Goal: Navigation & Orientation: Find specific page/section

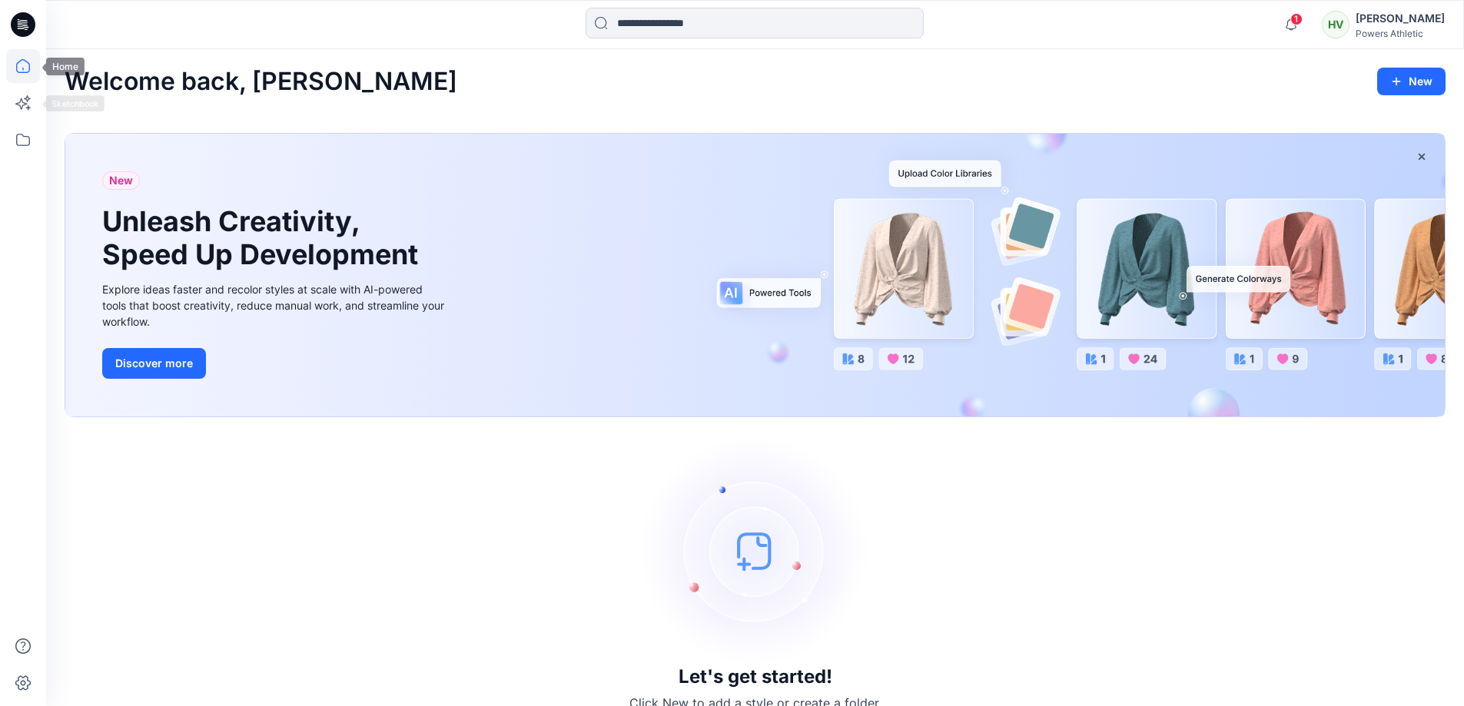
click at [20, 73] on icon at bounding box center [23, 66] width 14 height 14
click at [22, 139] on icon at bounding box center [23, 140] width 34 height 34
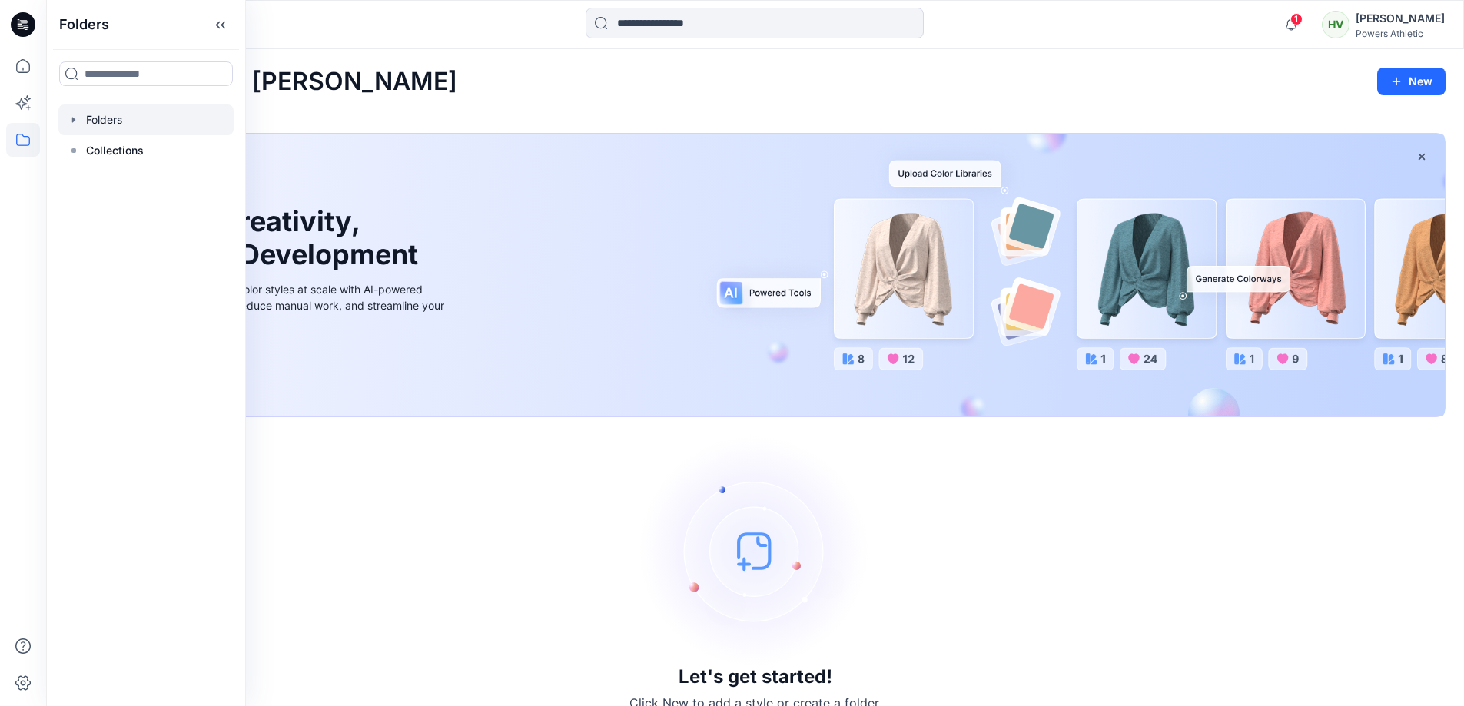
click at [93, 111] on div at bounding box center [145, 120] width 175 height 31
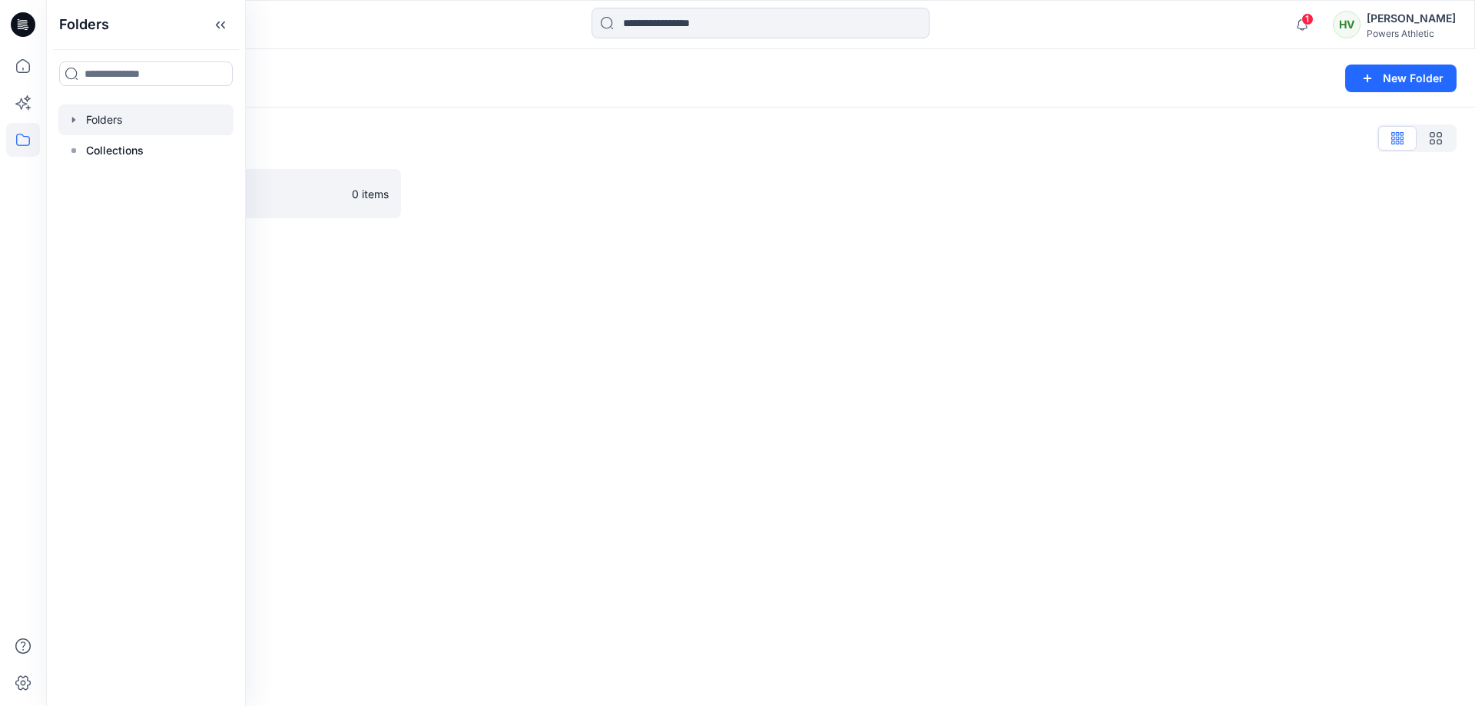
click at [1031, 459] on div "Folders New Folder Folders List Practice 0 items" at bounding box center [760, 377] width 1429 height 657
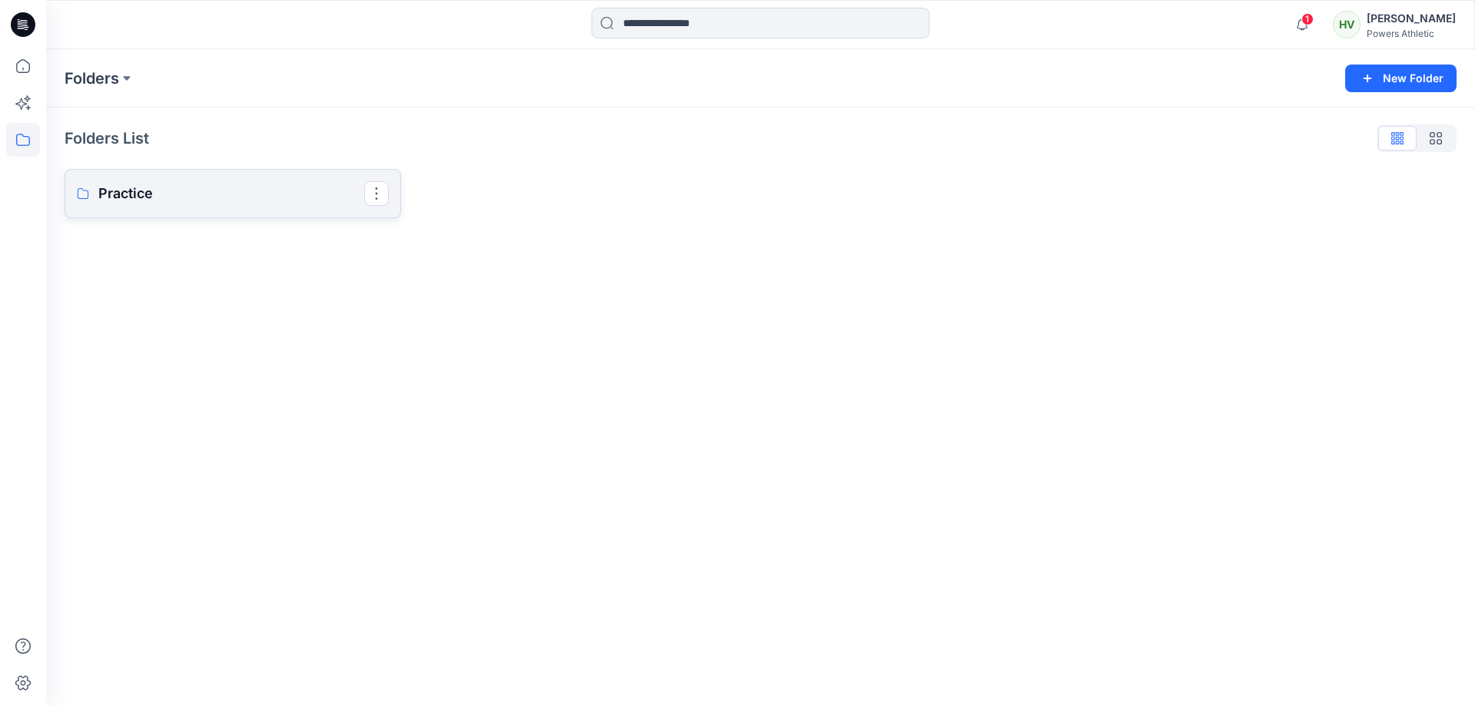
click at [88, 194] on icon at bounding box center [83, 194] width 12 height 12
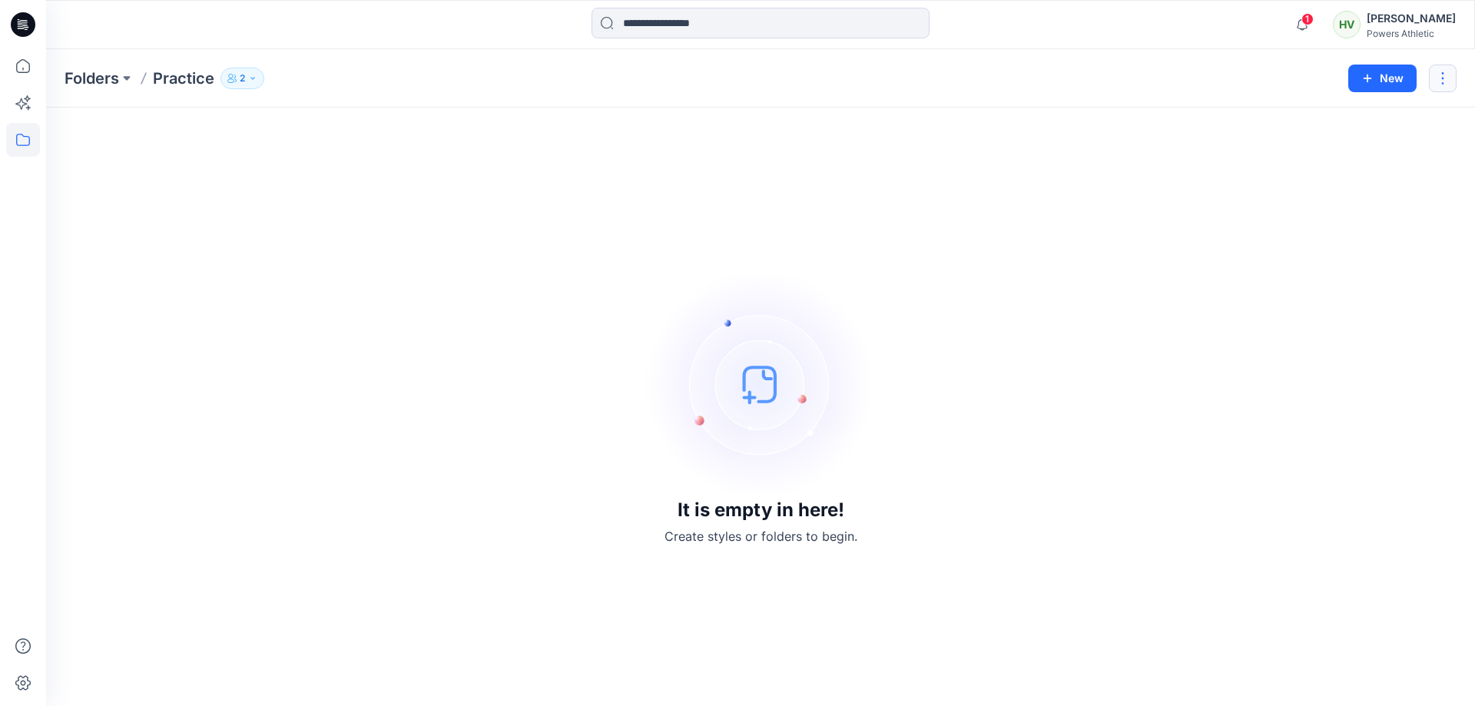
click at [1440, 84] on button "button" at bounding box center [1443, 79] width 28 height 28
click at [254, 76] on icon "button" at bounding box center [252, 78] width 9 height 9
click at [257, 80] on icon "button" at bounding box center [252, 78] width 9 height 9
click at [23, 136] on icon at bounding box center [23, 140] width 14 height 12
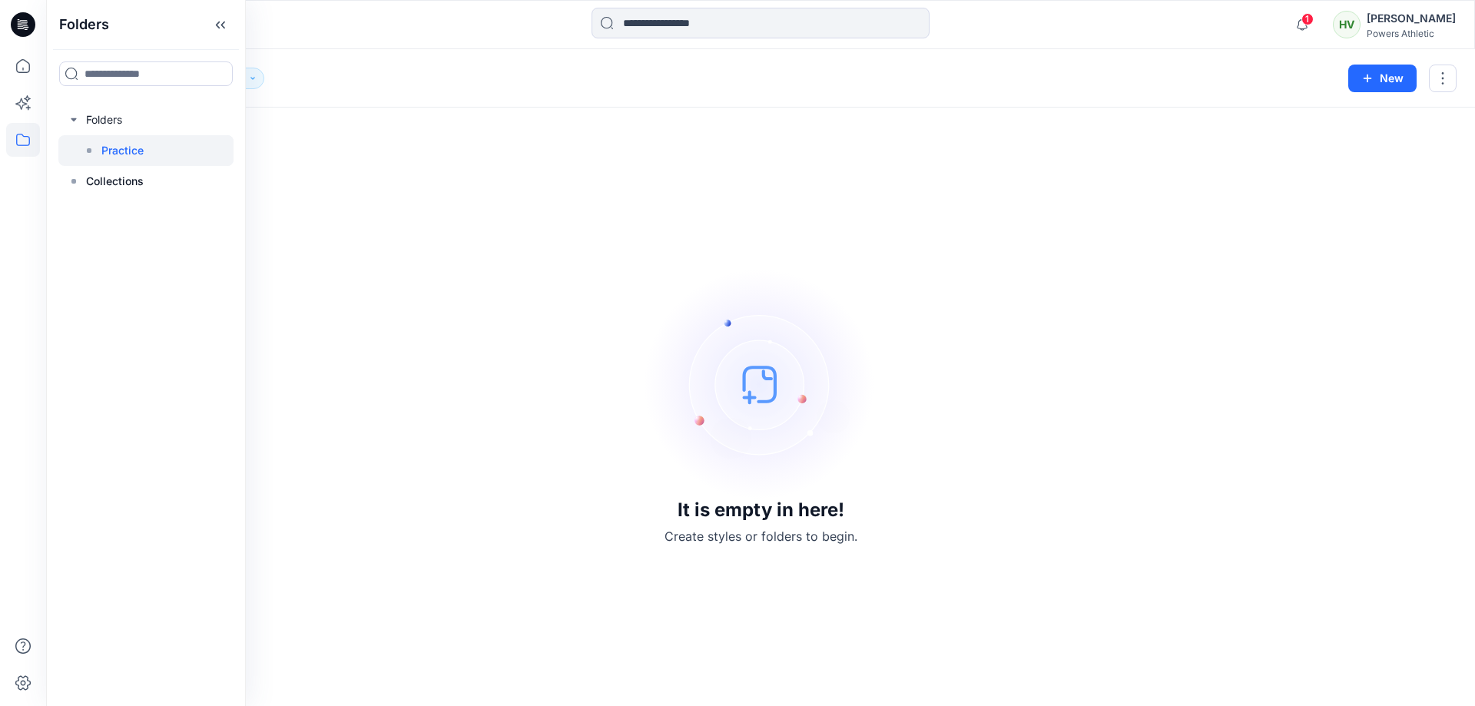
click at [129, 155] on p "Practice" at bounding box center [122, 150] width 42 height 18
click at [111, 157] on p "Practice" at bounding box center [122, 150] width 42 height 18
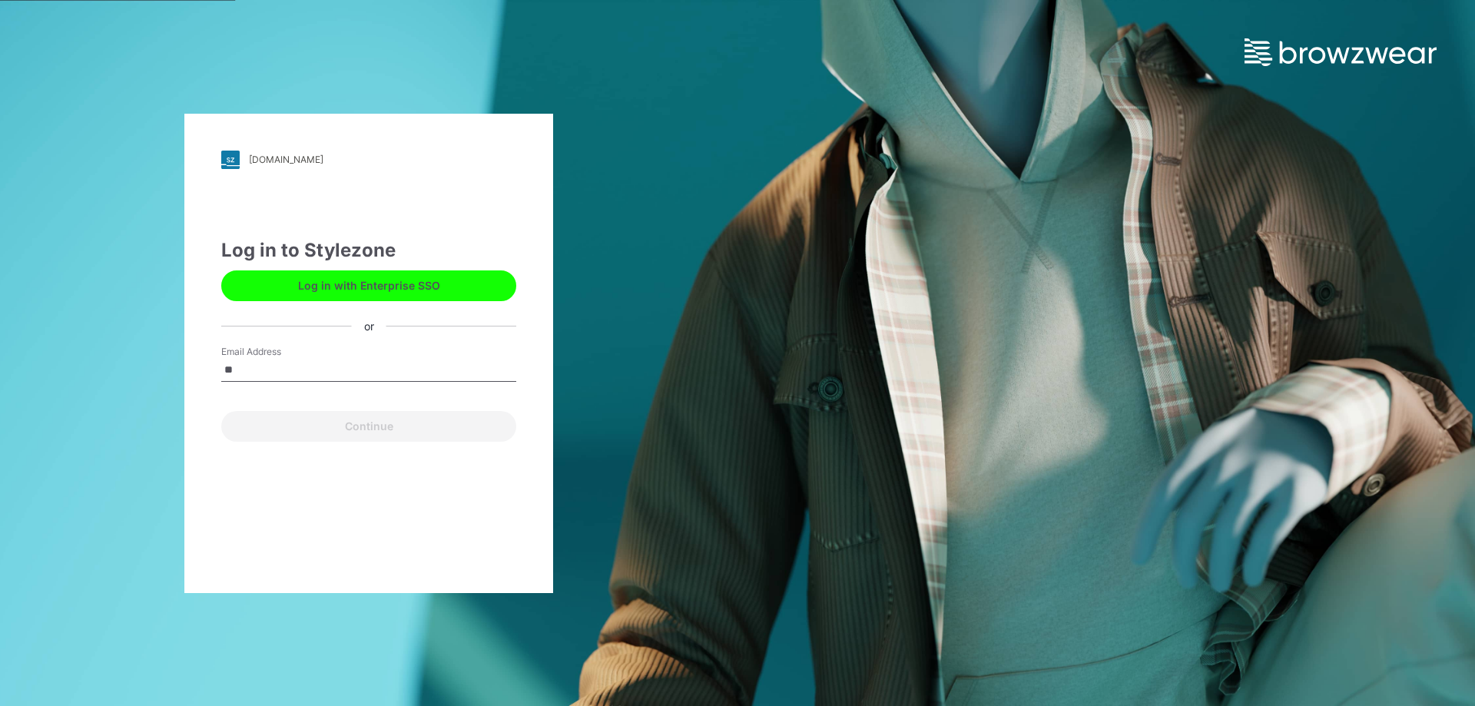
type input "**********"
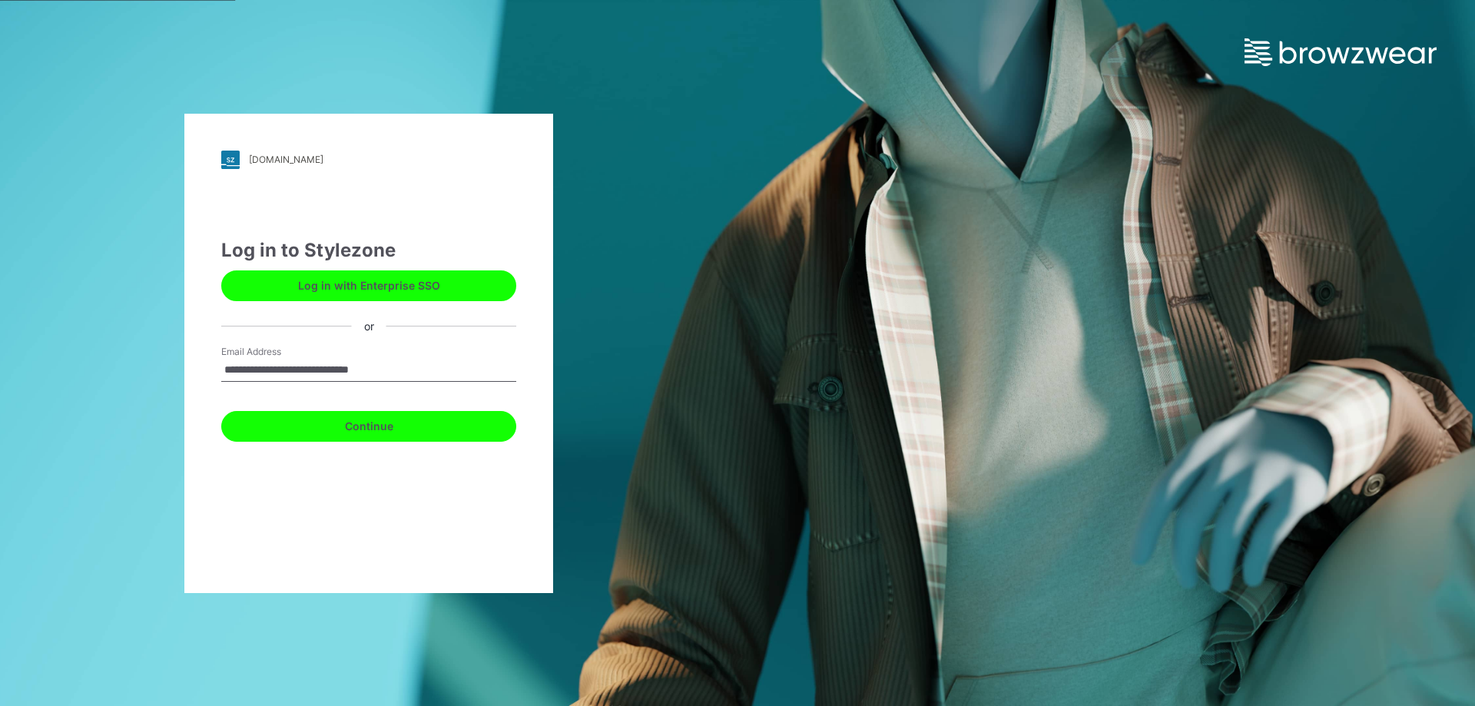
click at [360, 423] on button "Continue" at bounding box center [368, 426] width 295 height 31
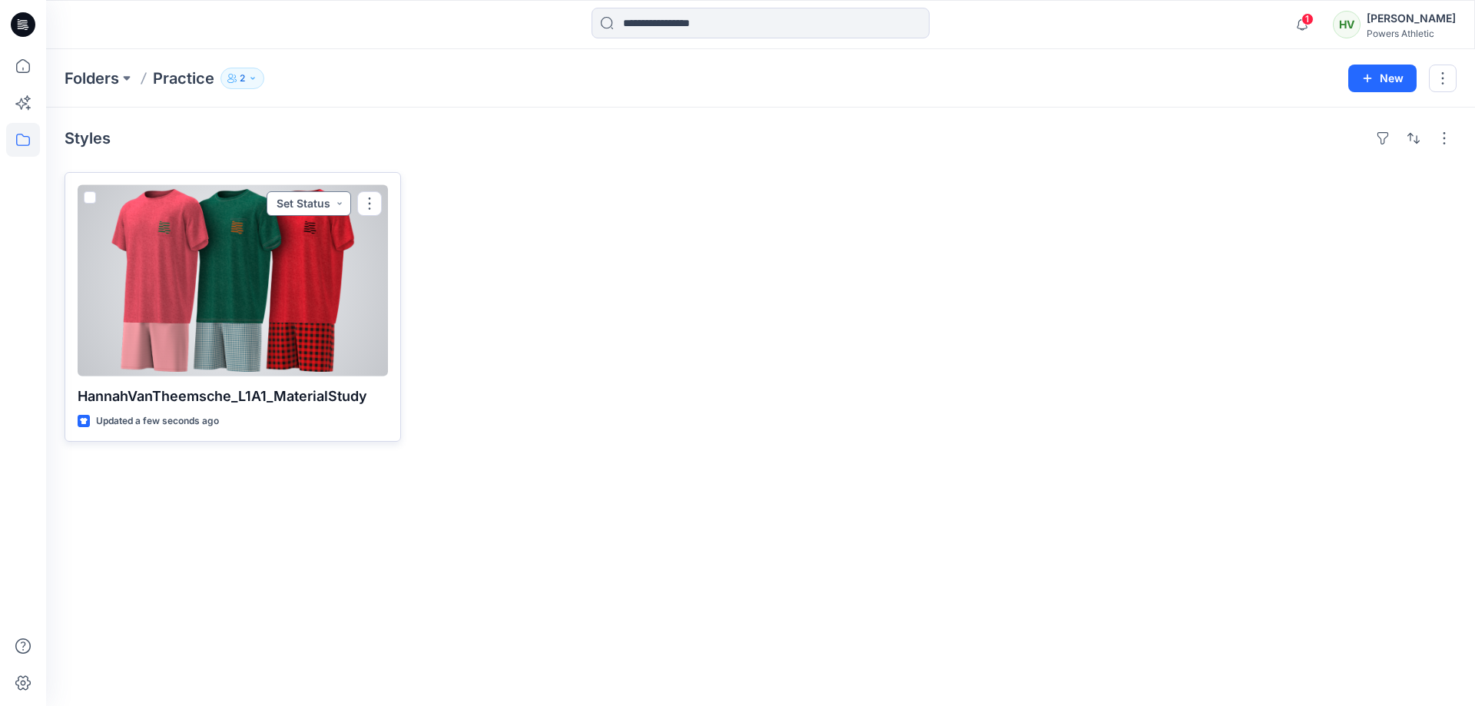
click at [334, 204] on button "Set Status" at bounding box center [309, 203] width 85 height 25
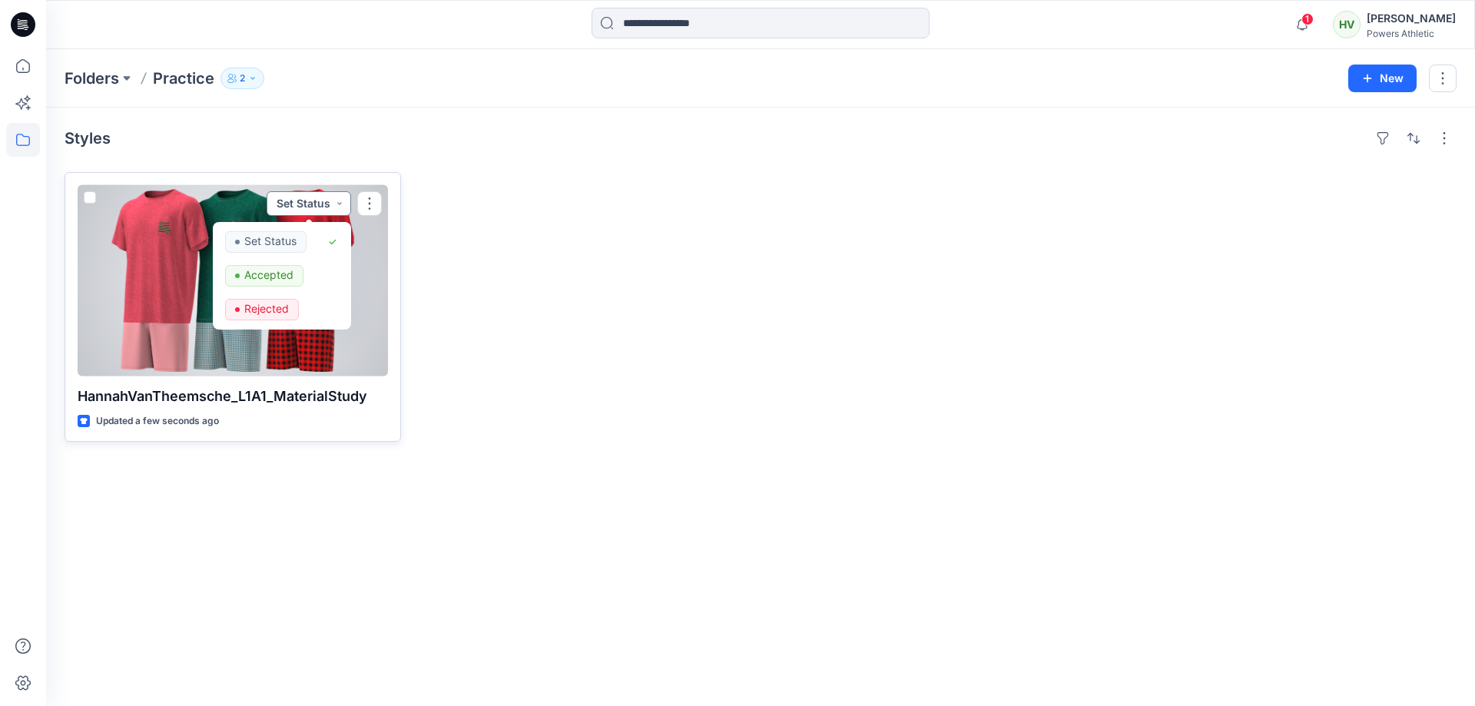
click at [334, 204] on button "Set Status" at bounding box center [309, 203] width 85 height 25
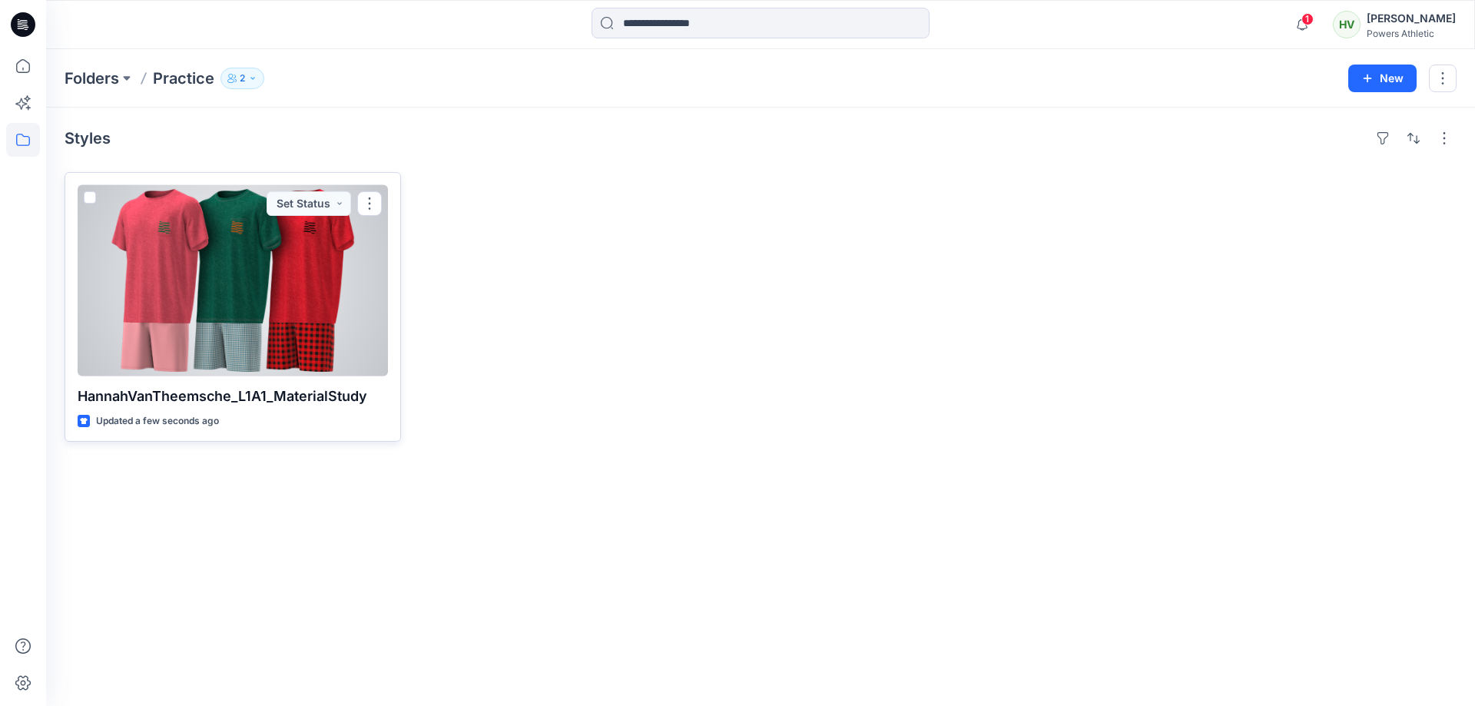
click at [227, 334] on div at bounding box center [233, 280] width 310 height 191
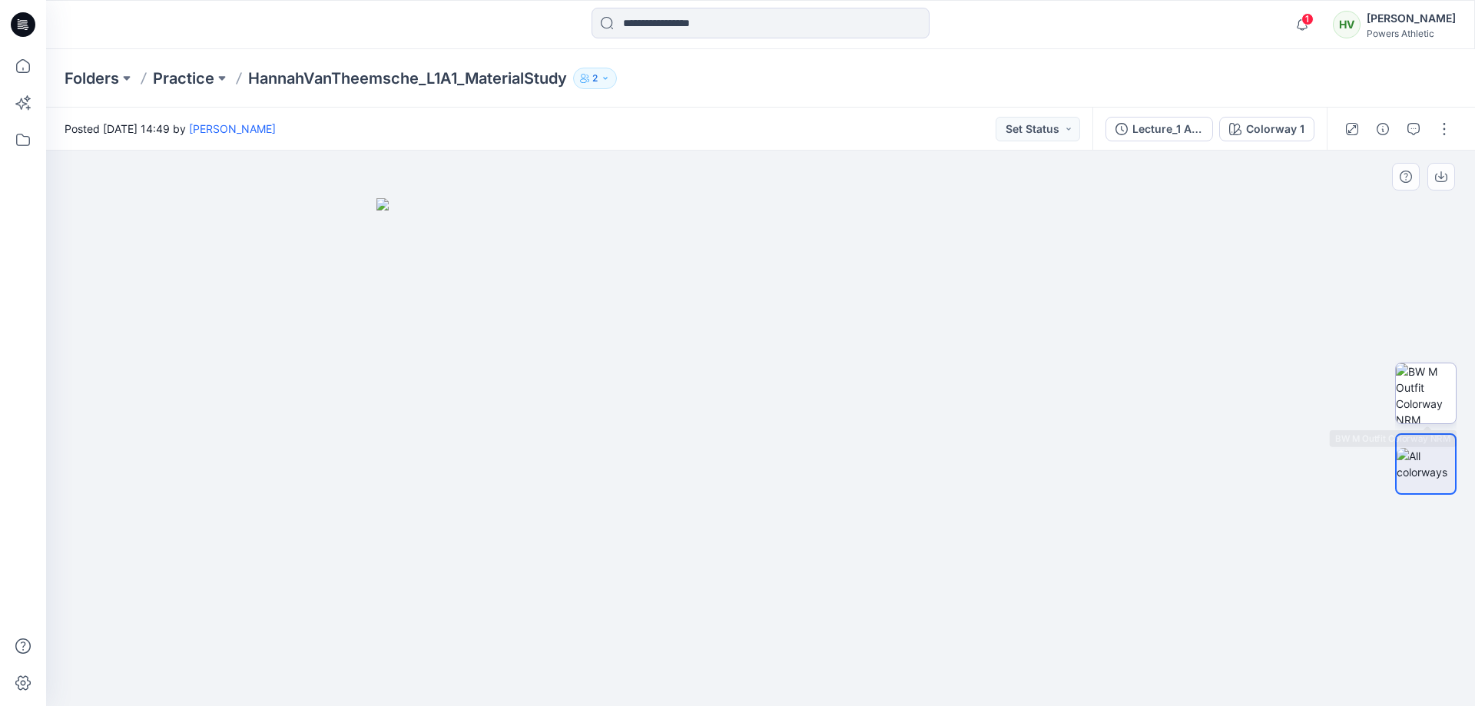
click at [1442, 398] on img at bounding box center [1426, 393] width 60 height 60
drag, startPoint x: 1293, startPoint y: 145, endPoint x: 1285, endPoint y: 133, distance: 14.9
click at [1293, 145] on div "Lecture_1 Assignment[START] Colorway 1" at bounding box center [1210, 129] width 234 height 43
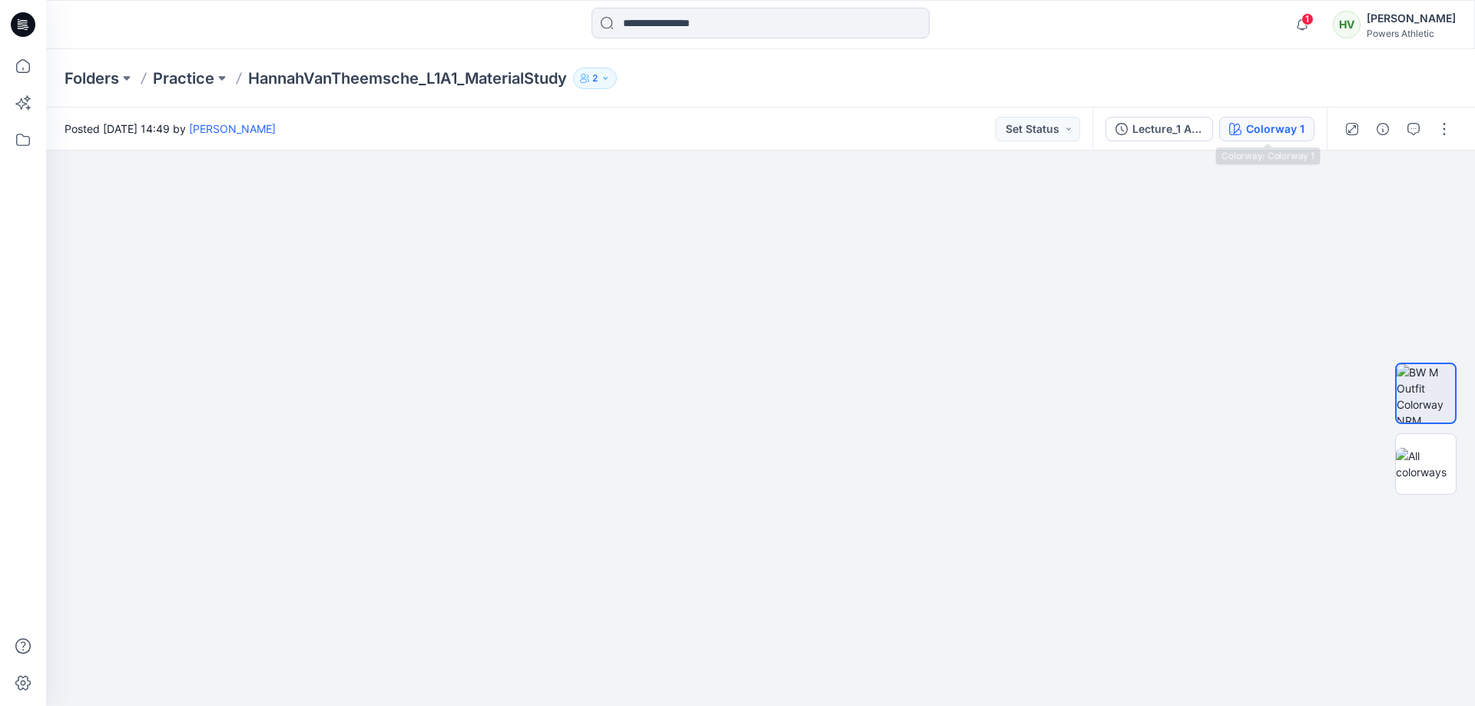
click at [1284, 132] on div "Colorway 1" at bounding box center [1275, 129] width 58 height 17
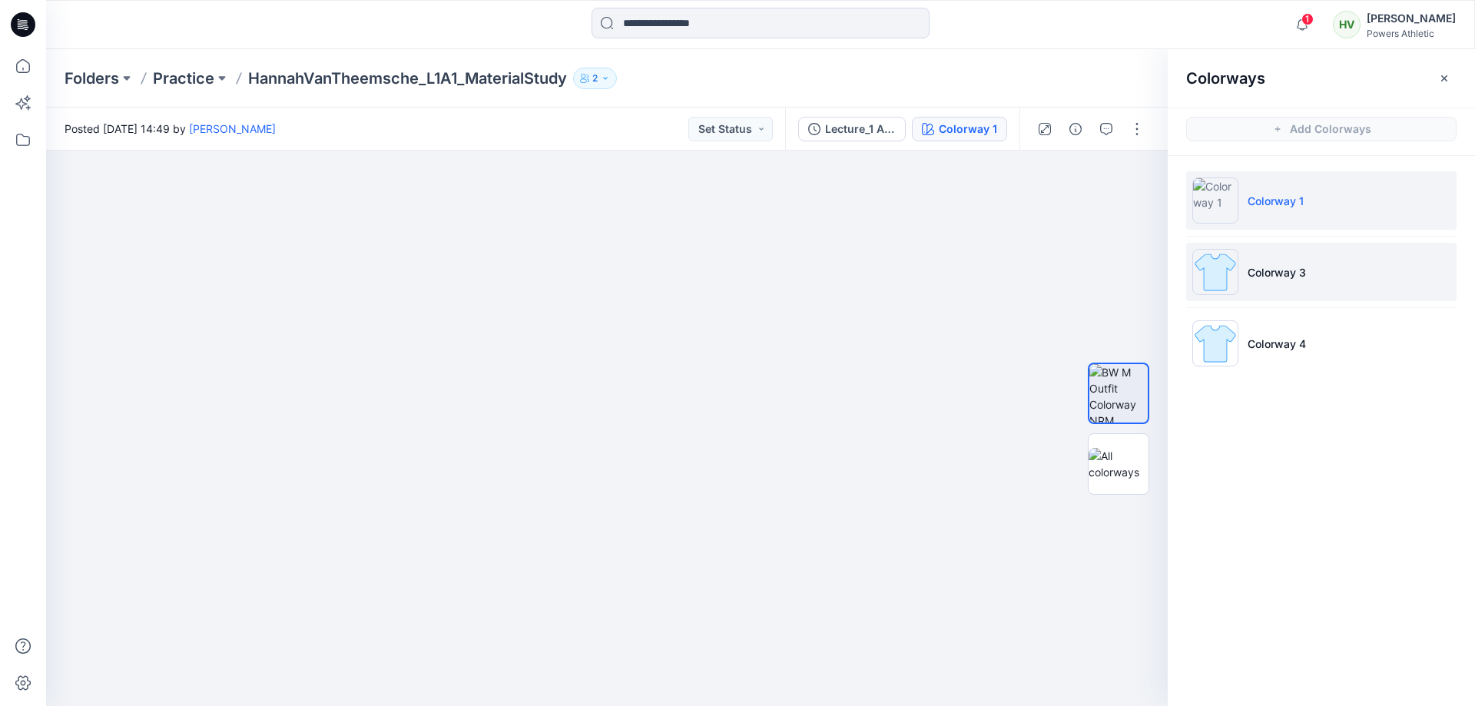
click at [1240, 274] on li "Colorway 3" at bounding box center [1322, 272] width 271 height 58
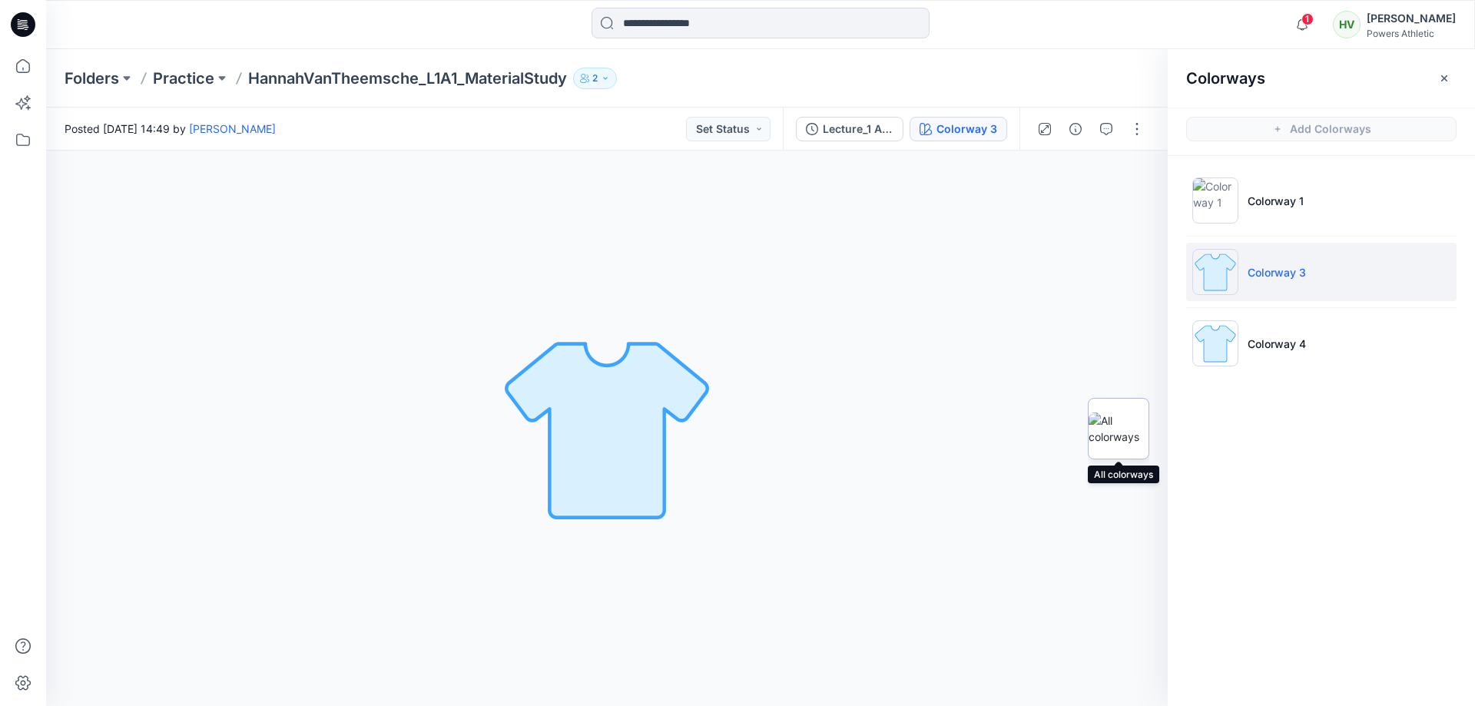
click at [1123, 436] on img at bounding box center [1119, 429] width 60 height 32
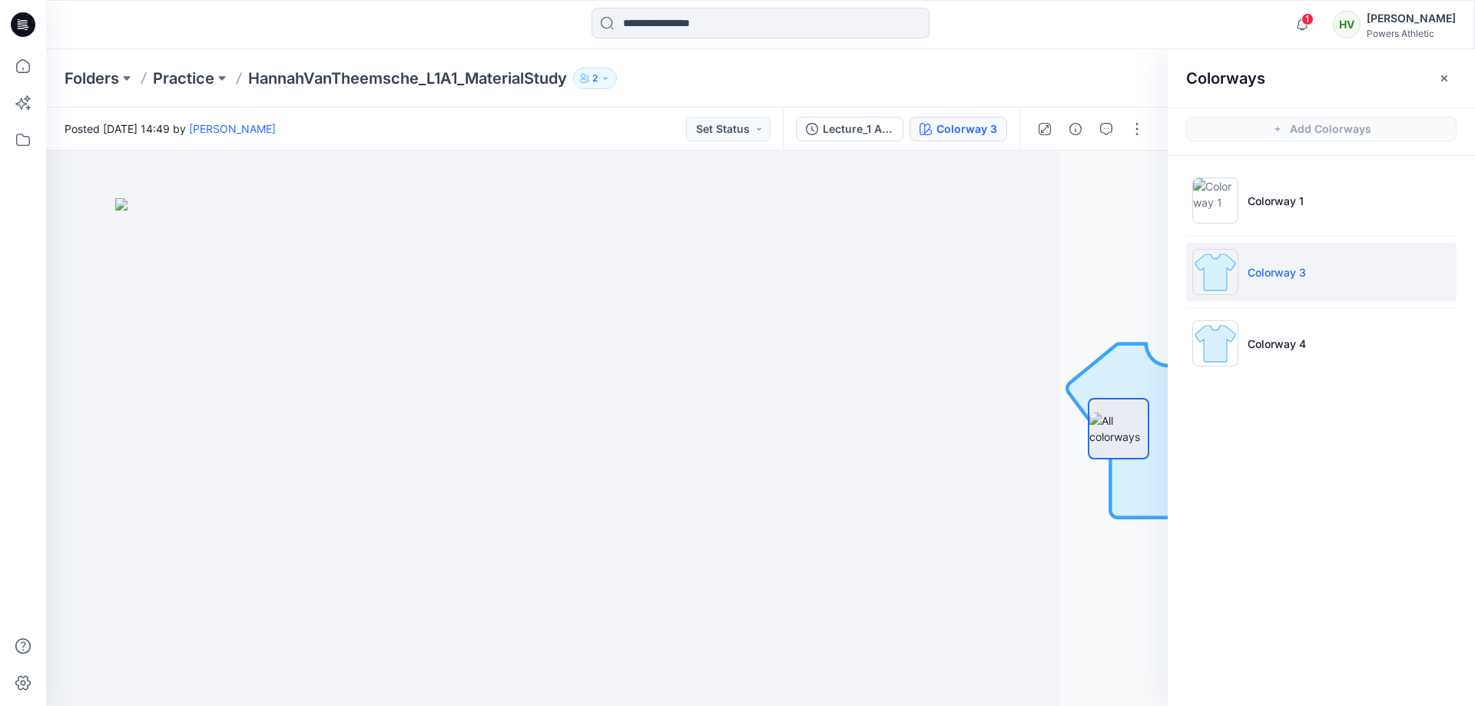
click at [1236, 277] on img at bounding box center [1216, 272] width 46 height 46
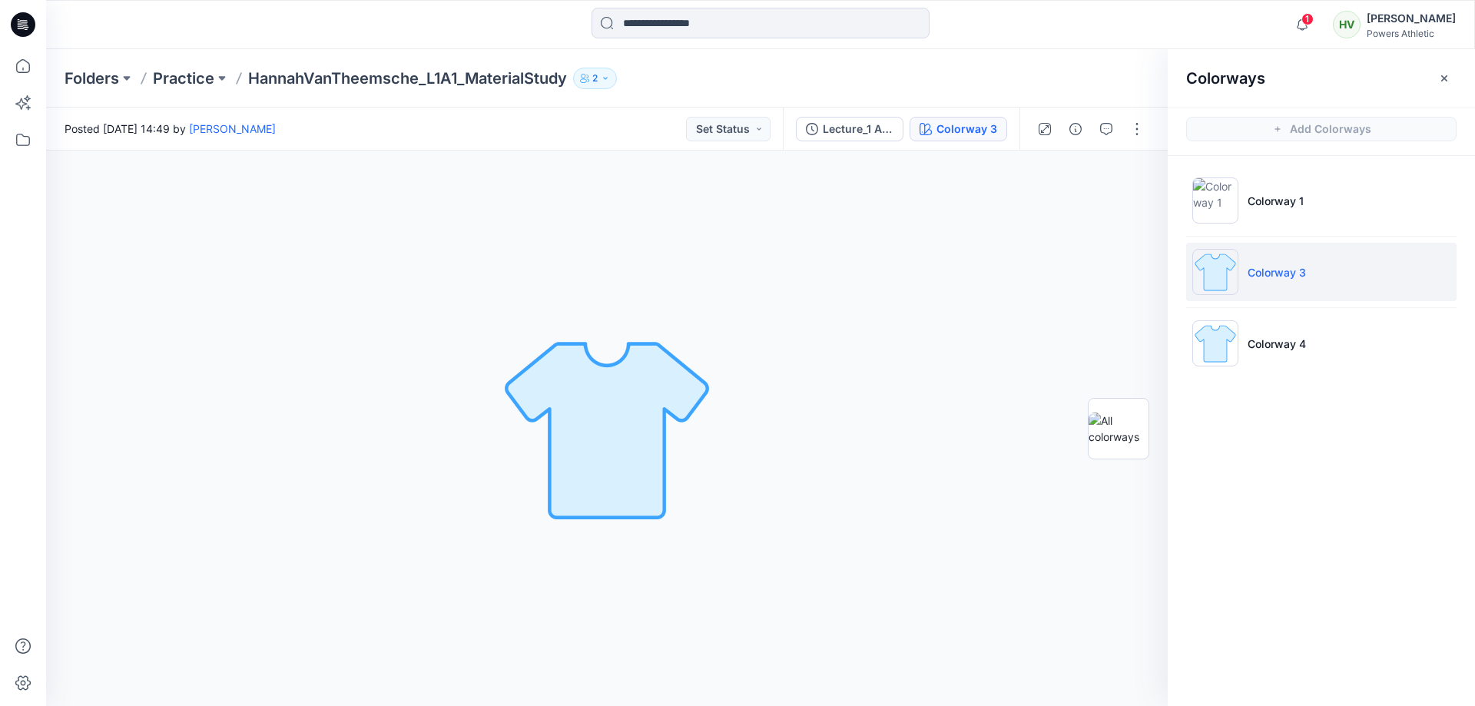
click at [1213, 272] on img at bounding box center [1216, 272] width 46 height 46
click at [1221, 351] on img at bounding box center [1216, 343] width 46 height 46
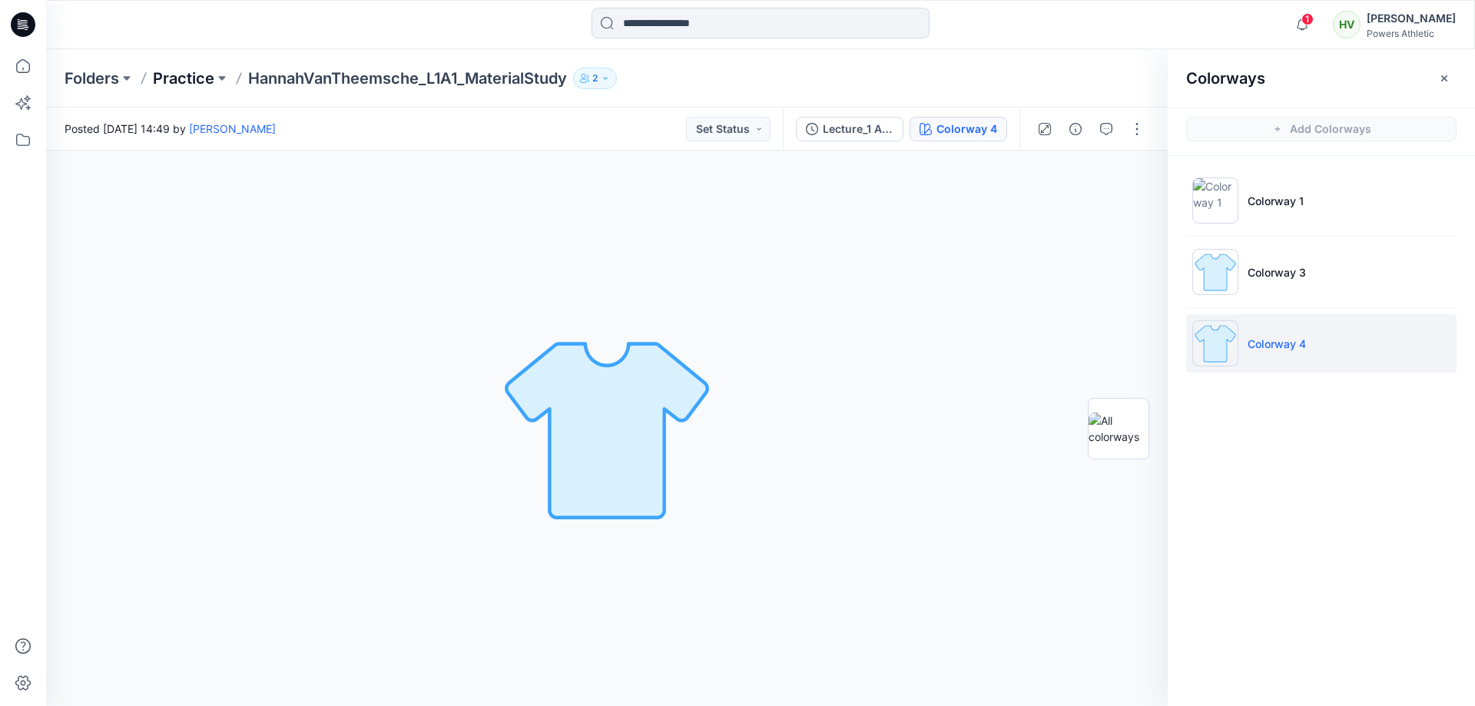
click at [170, 78] on p "Practice" at bounding box center [183, 79] width 61 height 22
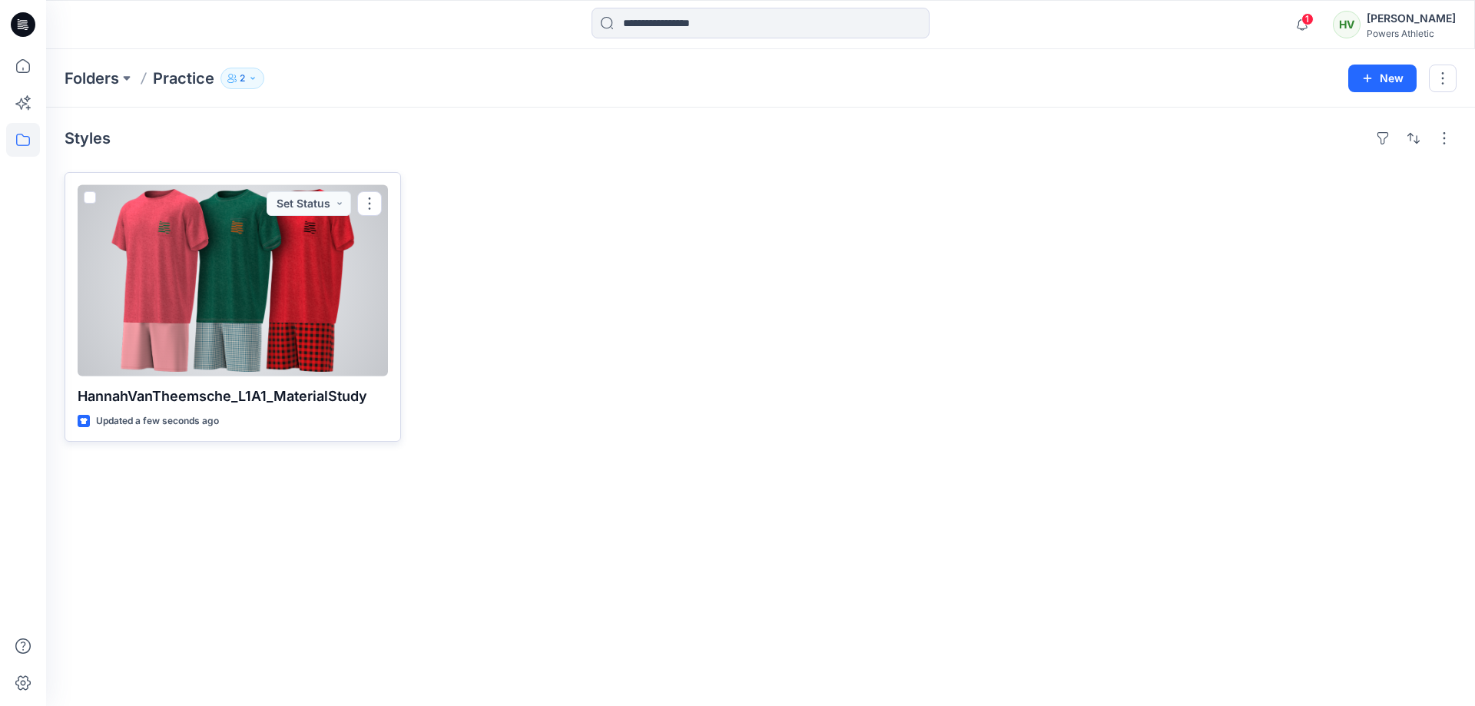
click at [261, 341] on div at bounding box center [233, 280] width 310 height 191
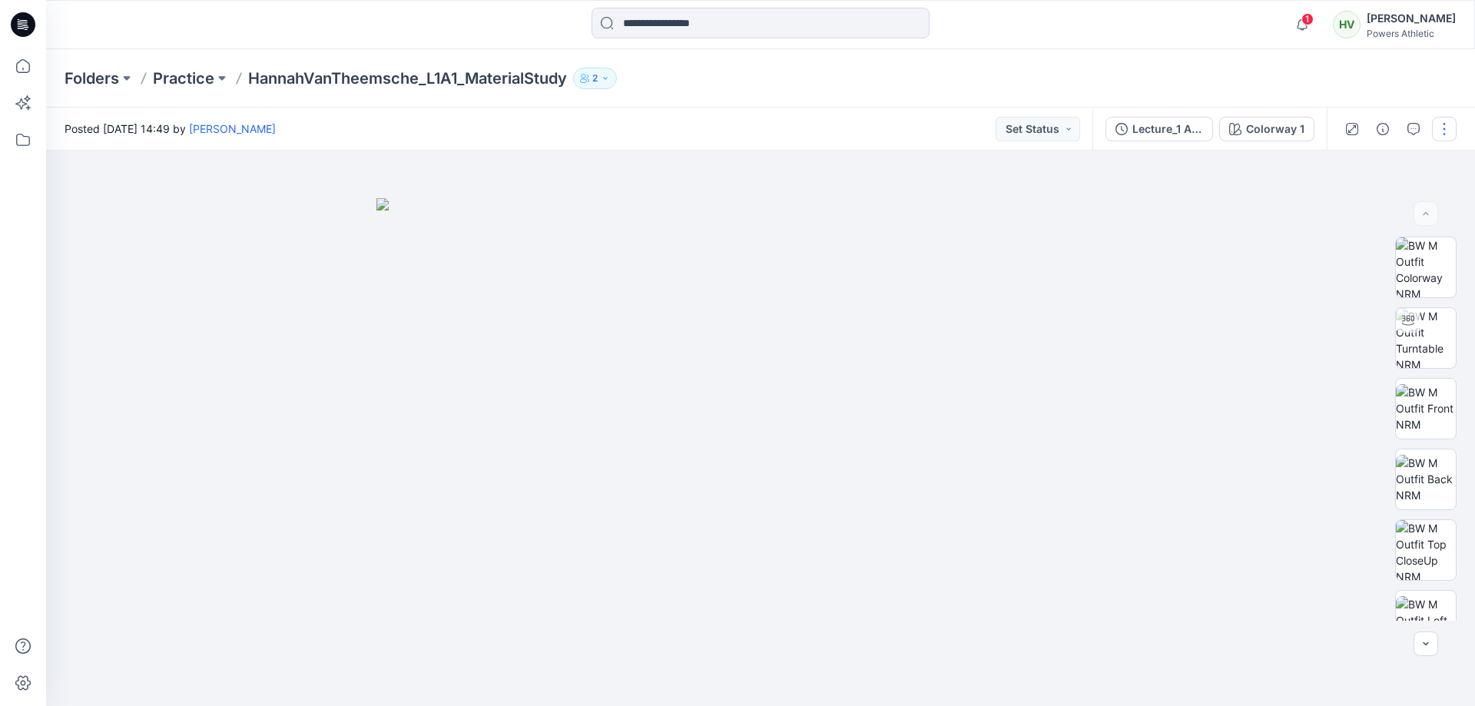
click at [1446, 132] on button "button" at bounding box center [1444, 129] width 25 height 25
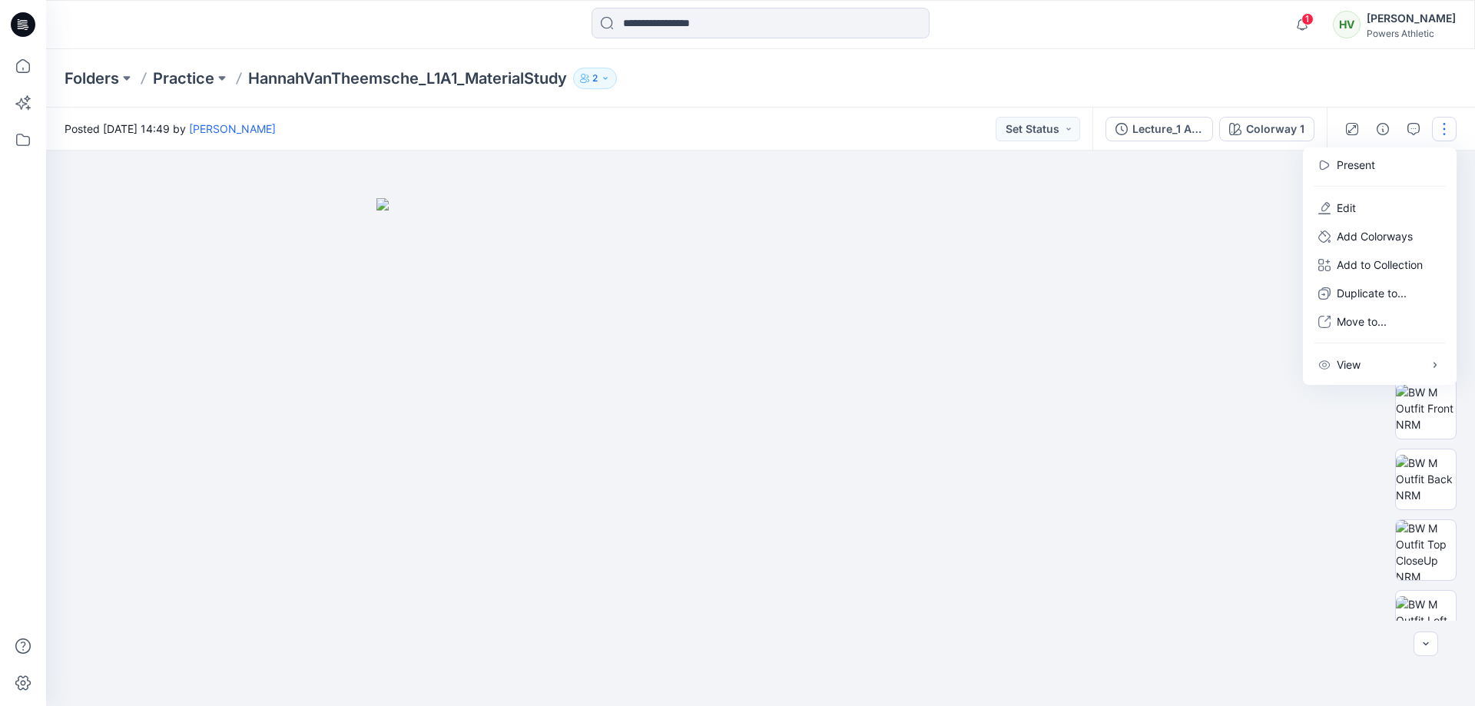
drag, startPoint x: 1066, startPoint y: 81, endPoint x: 1094, endPoint y: 148, distance: 72.4
click at [1064, 81] on div "Folders Practice HannahVanTheemsche_L1A1_MaterialStudy 2" at bounding box center [701, 79] width 1273 height 22
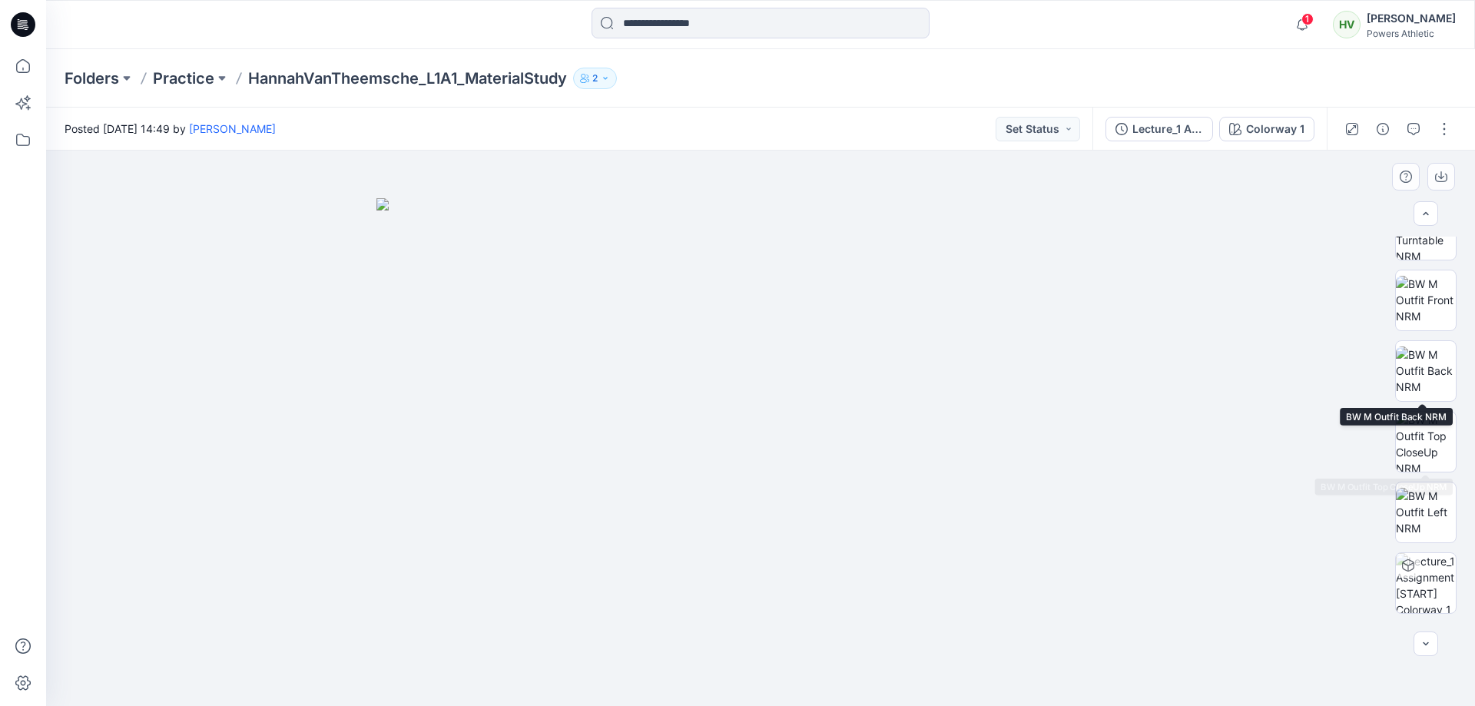
scroll to position [172, 0]
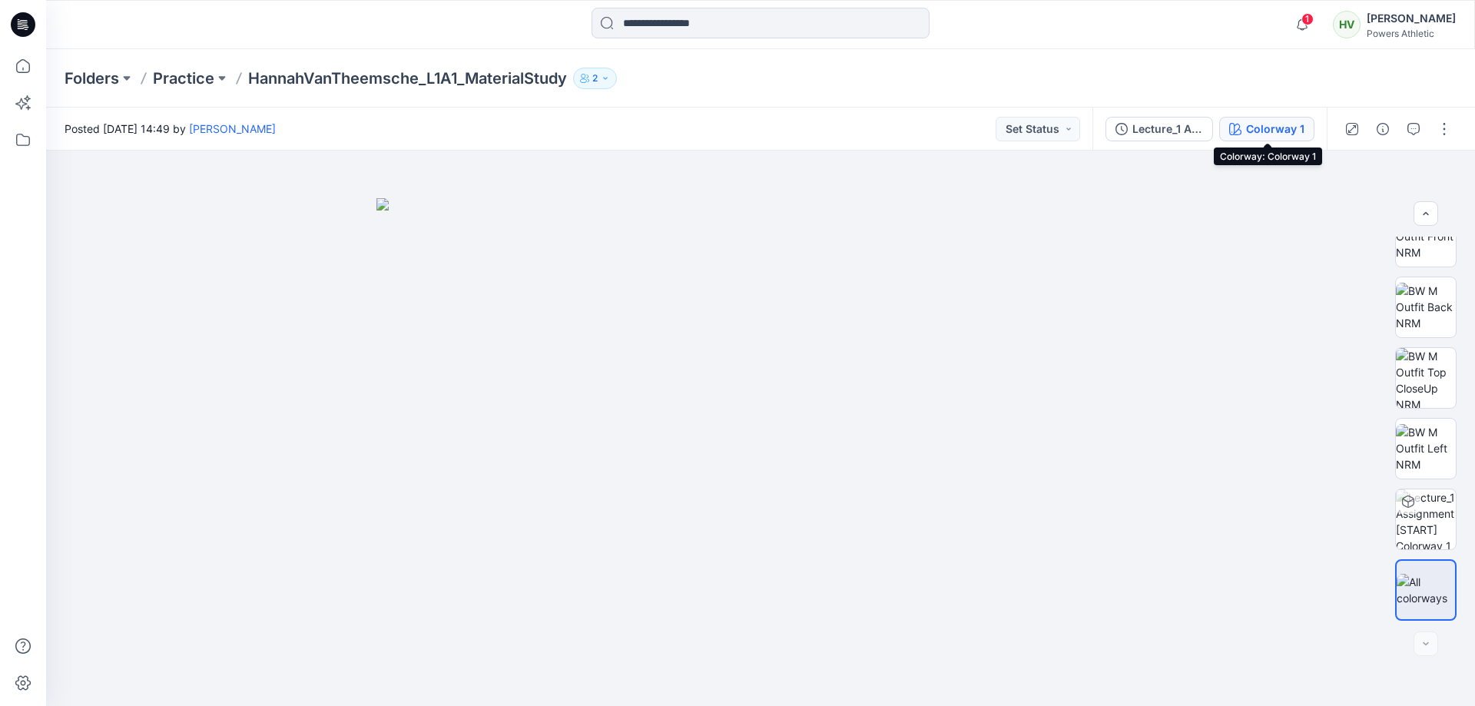
click at [1276, 134] on div "Colorway 1" at bounding box center [1275, 129] width 58 height 17
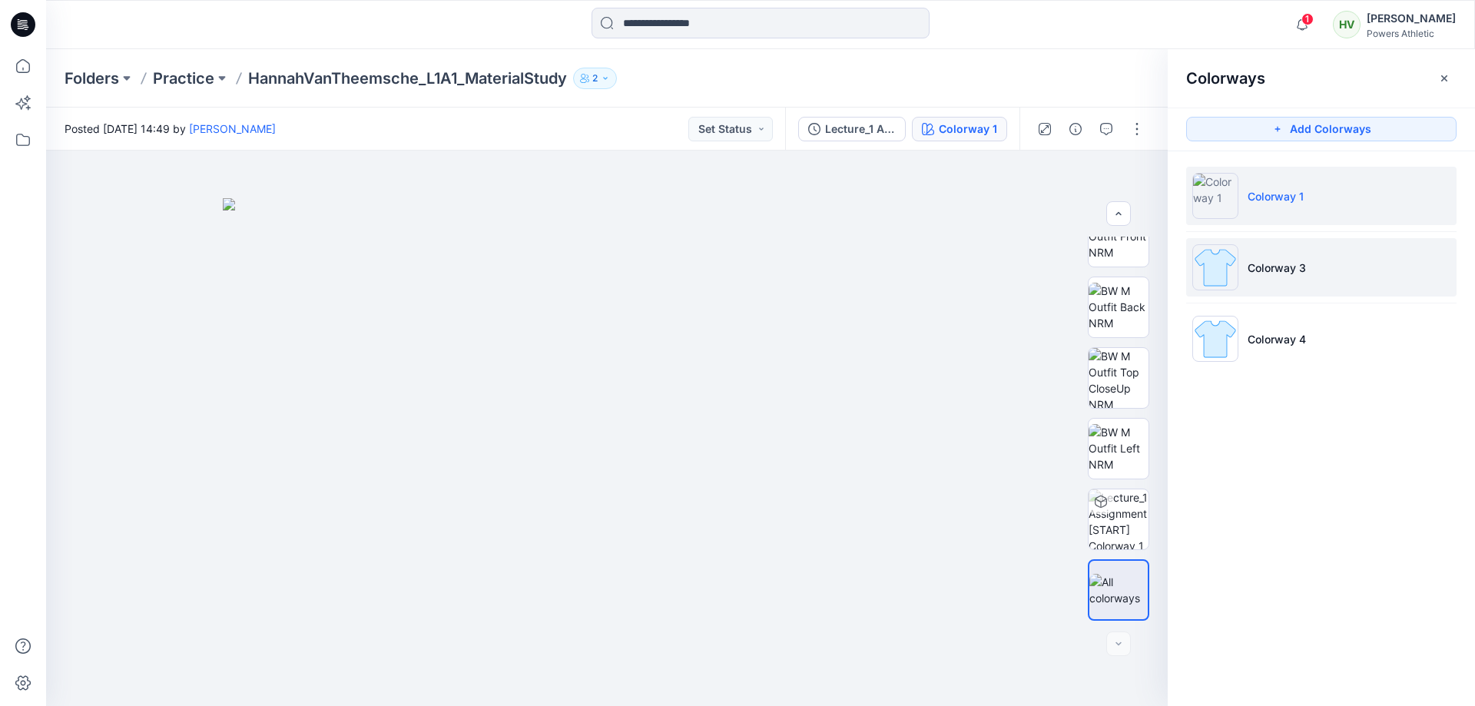
click at [1237, 267] on img at bounding box center [1216, 267] width 46 height 46
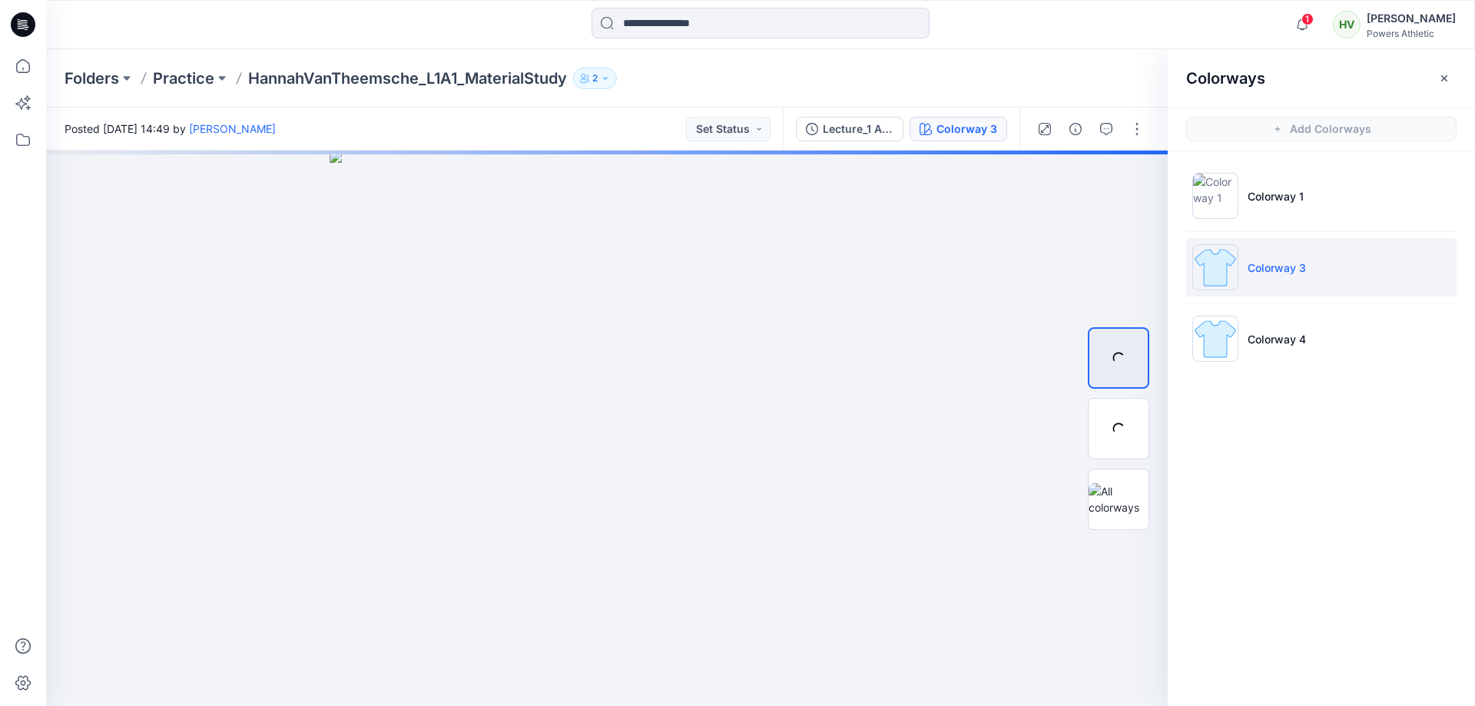
scroll to position [0, 0]
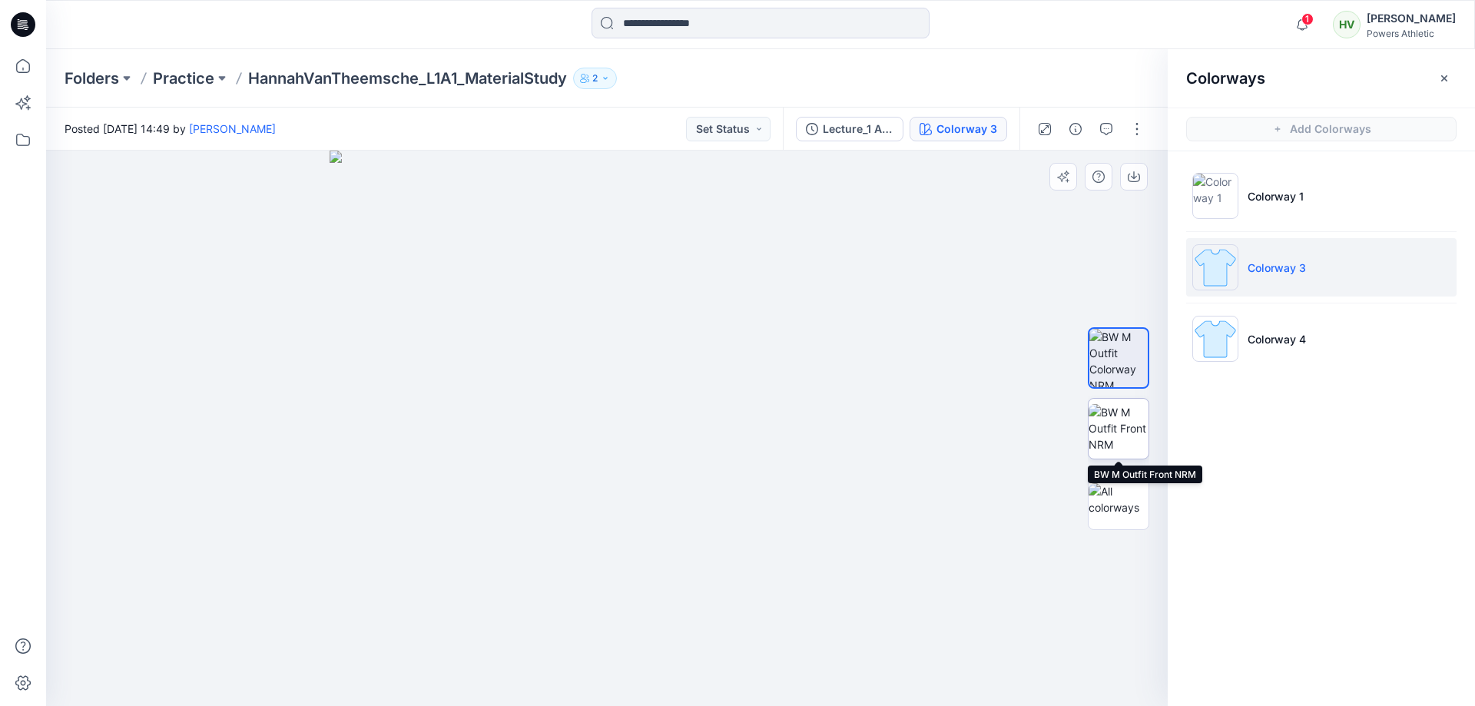
drag, startPoint x: 1134, startPoint y: 438, endPoint x: 1192, endPoint y: 363, distance: 94.8
click at [1134, 437] on img at bounding box center [1119, 428] width 60 height 48
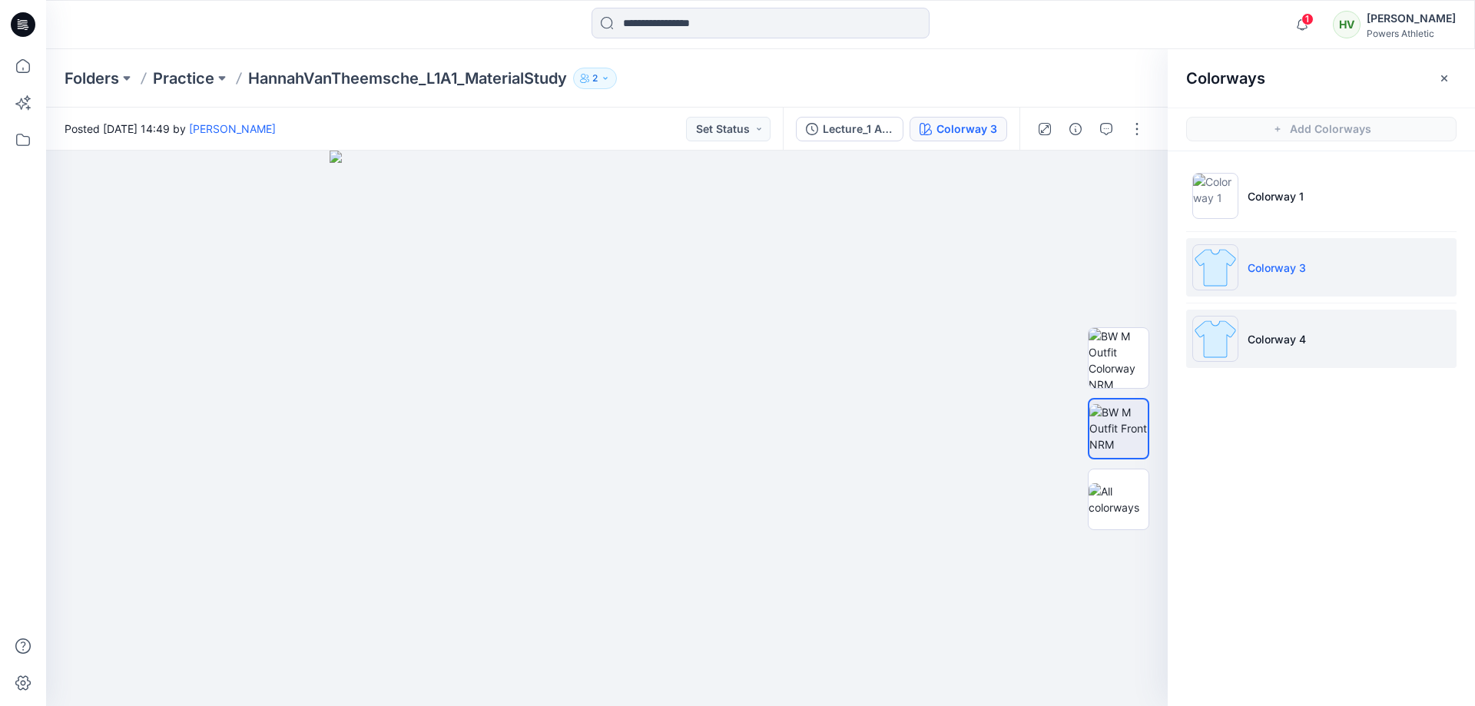
click at [1266, 341] on p "Colorway 4" at bounding box center [1277, 339] width 58 height 16
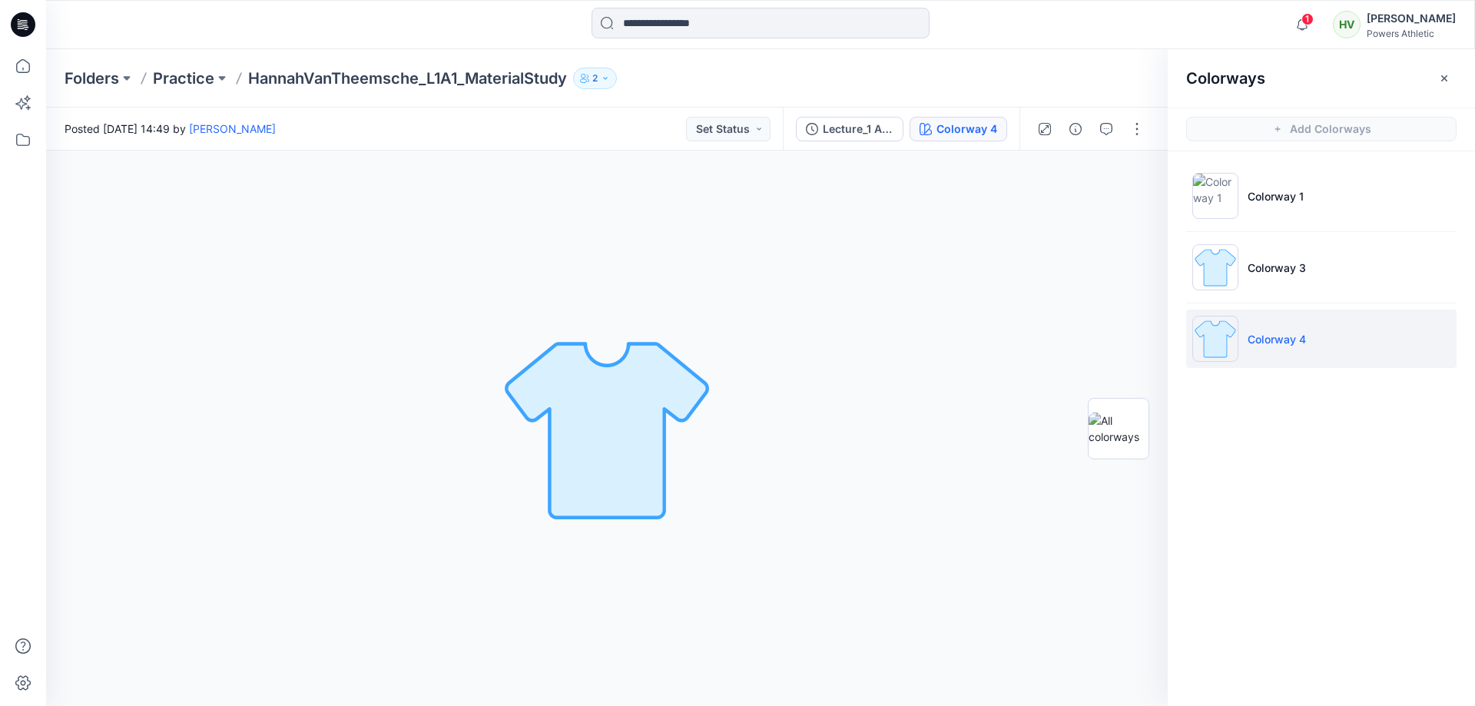
drag, startPoint x: 1271, startPoint y: 348, endPoint x: 1263, endPoint y: 352, distance: 8.6
click at [1270, 347] on li "Colorway 4" at bounding box center [1322, 339] width 271 height 58
click at [1119, 427] on img at bounding box center [1119, 429] width 60 height 32
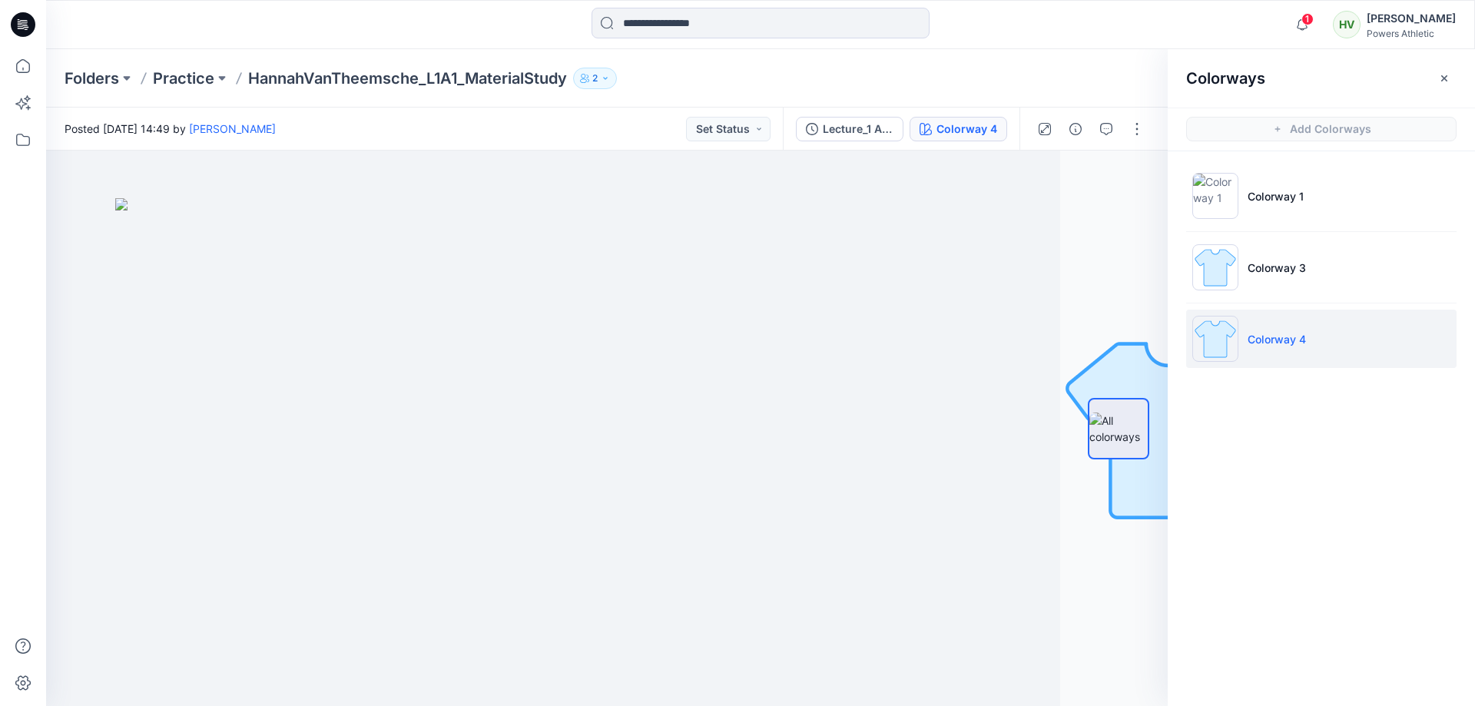
click at [1276, 338] on p "Colorway 4" at bounding box center [1277, 339] width 58 height 16
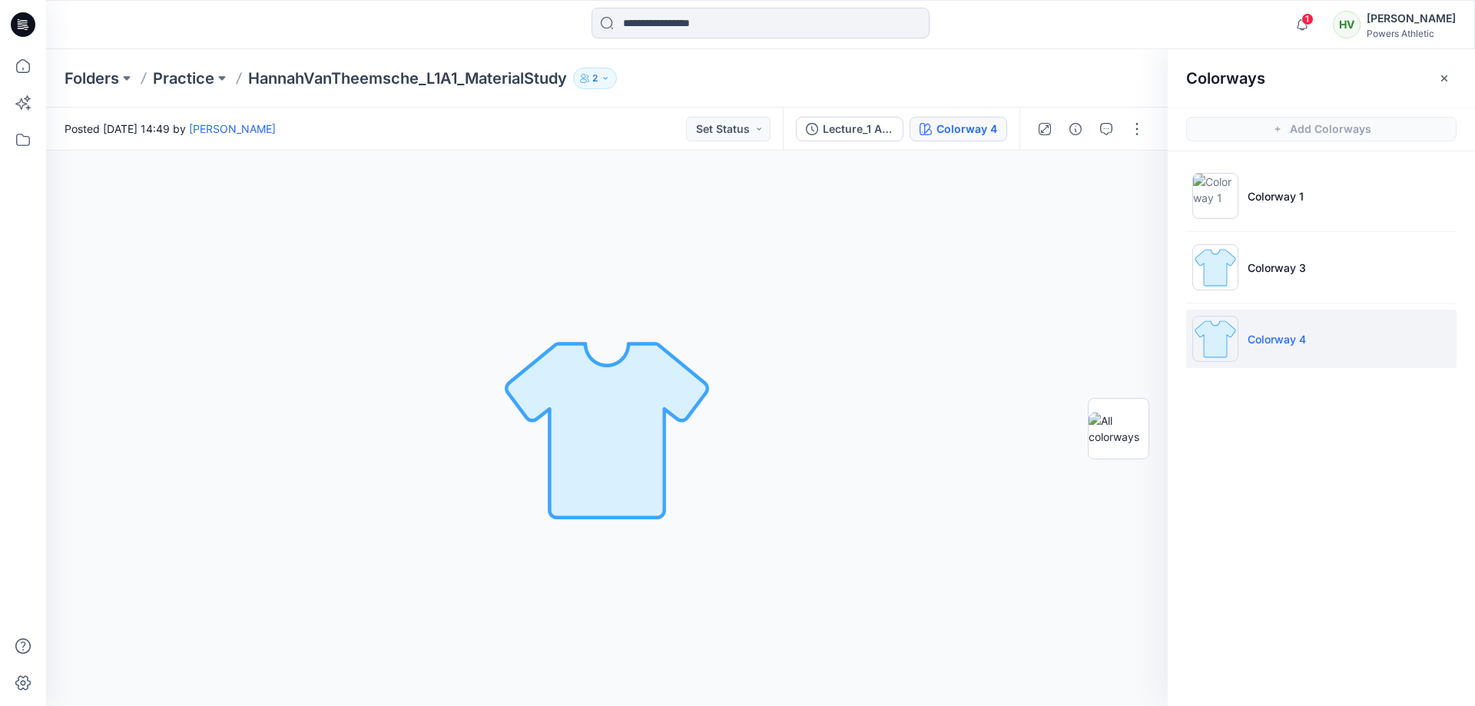
drag, startPoint x: 340, startPoint y: 74, endPoint x: 291, endPoint y: 35, distance: 62.3
click at [339, 74] on p "HannahVanTheemsche_L1A1_MaterialStudy" at bounding box center [407, 79] width 319 height 22
click at [1307, 202] on li "Colorway 1" at bounding box center [1322, 196] width 271 height 58
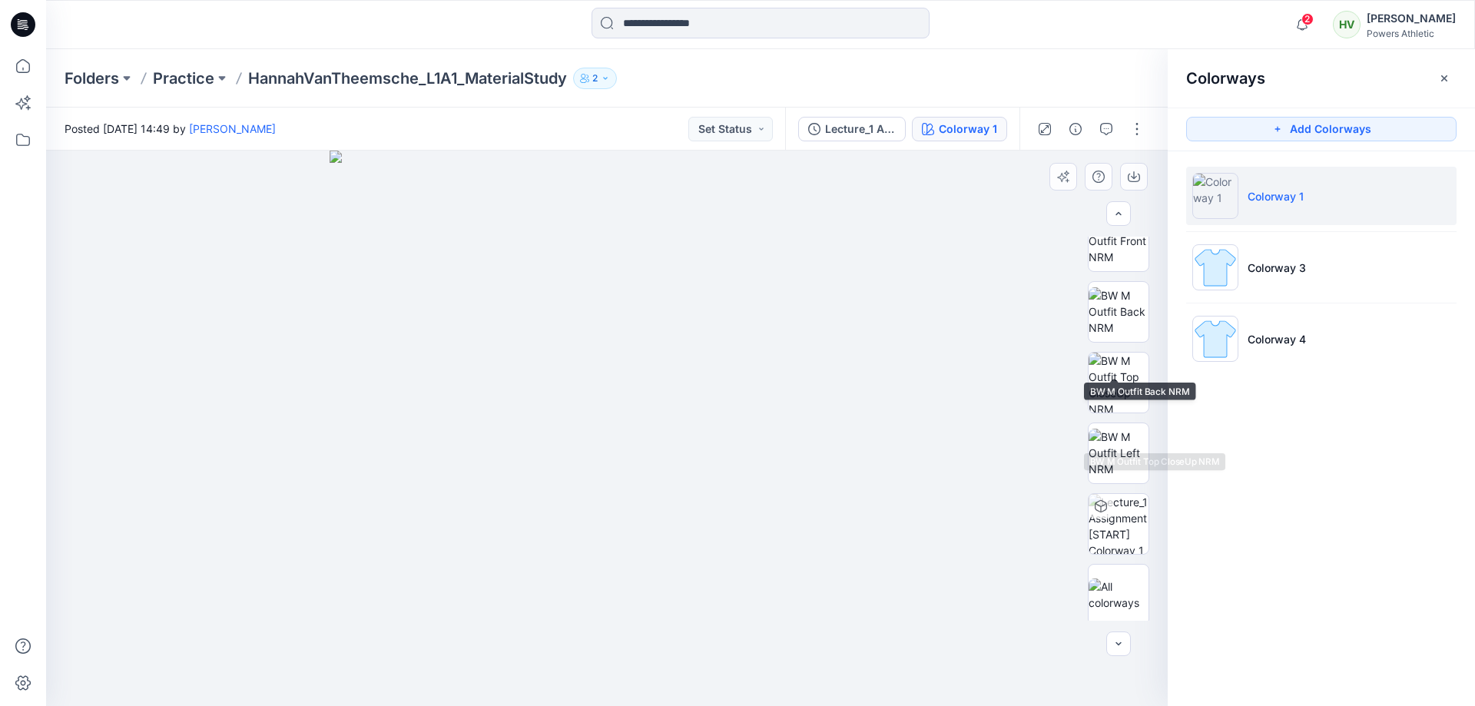
scroll to position [172, 0]
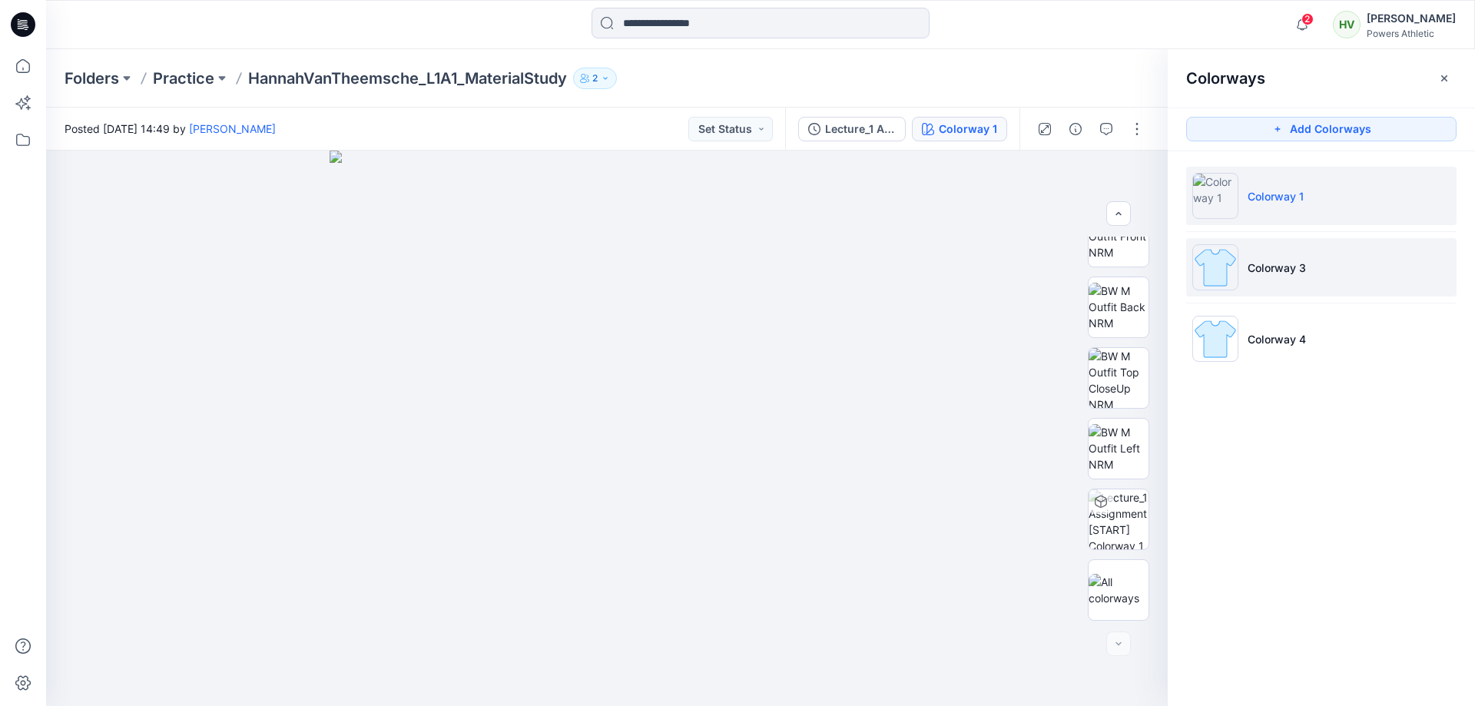
click at [1274, 272] on p "Colorway 3" at bounding box center [1277, 268] width 58 height 16
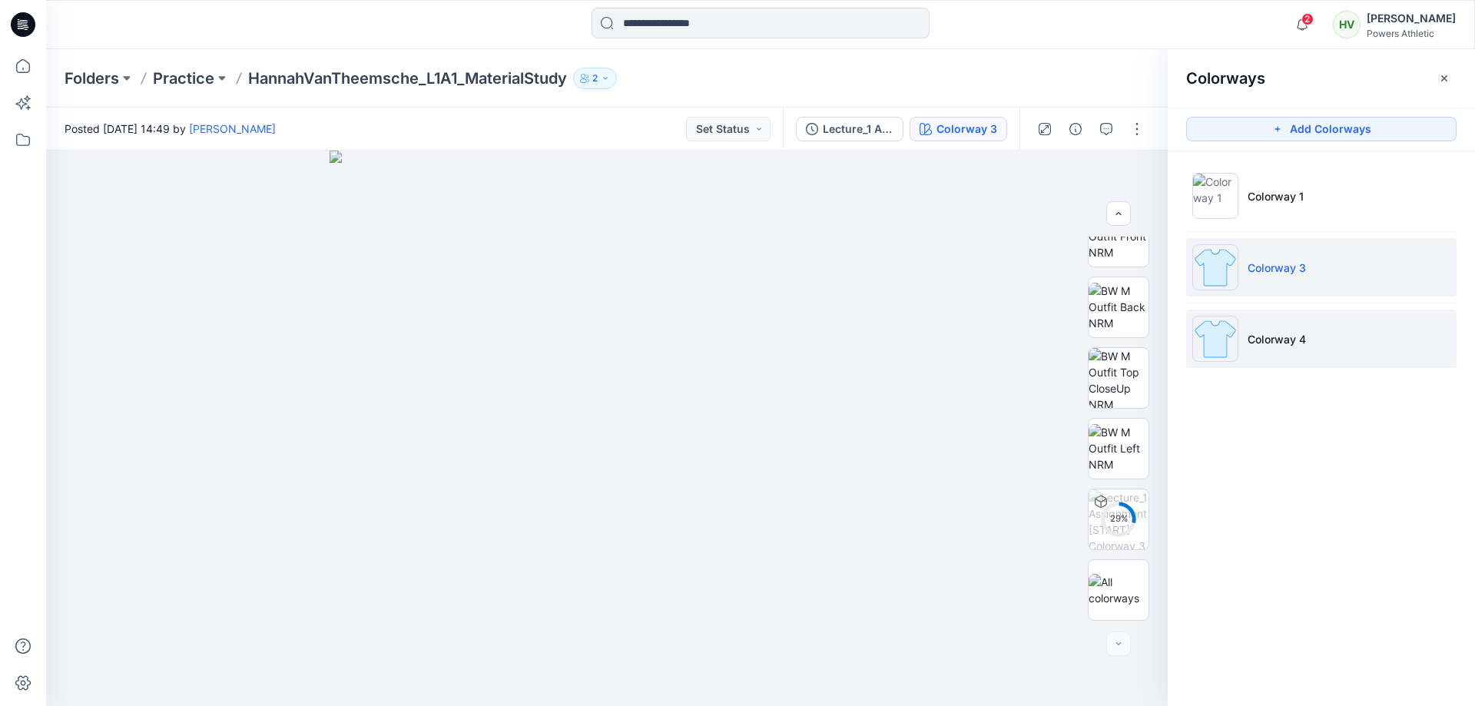
click at [1293, 346] on p "Colorway 4" at bounding box center [1277, 339] width 58 height 16
